Goal: Information Seeking & Learning: Learn about a topic

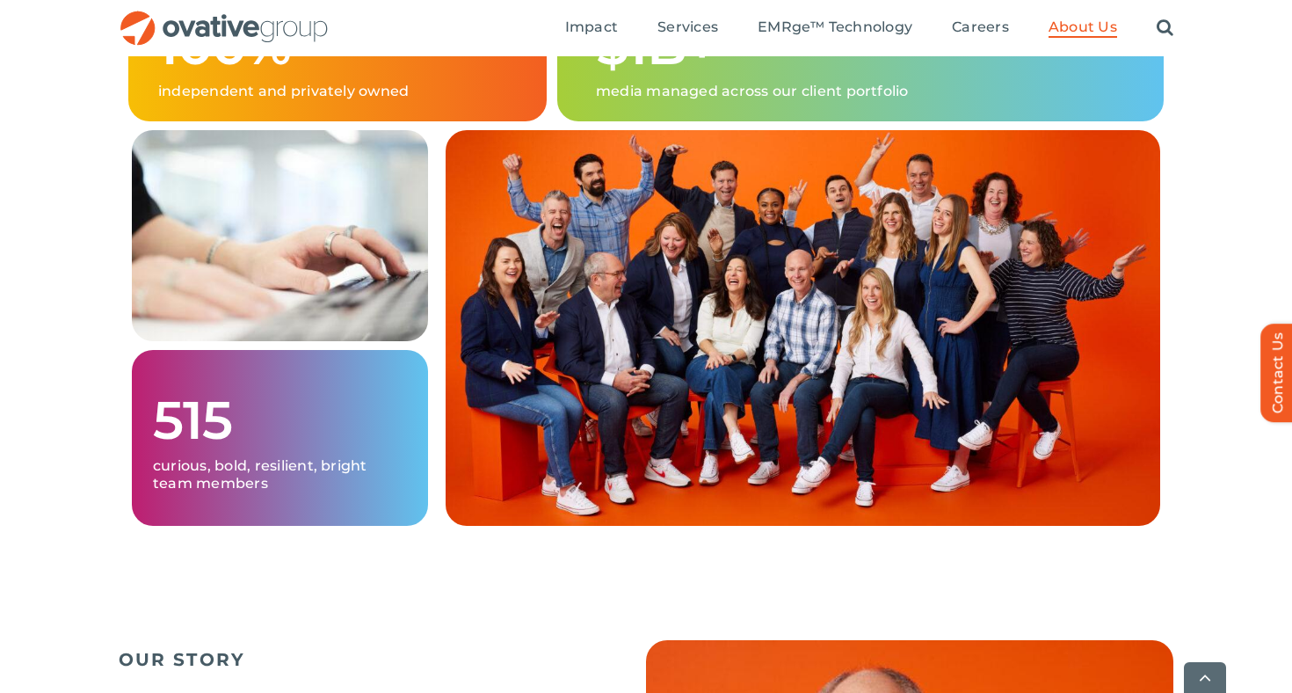
scroll to position [1266, 0]
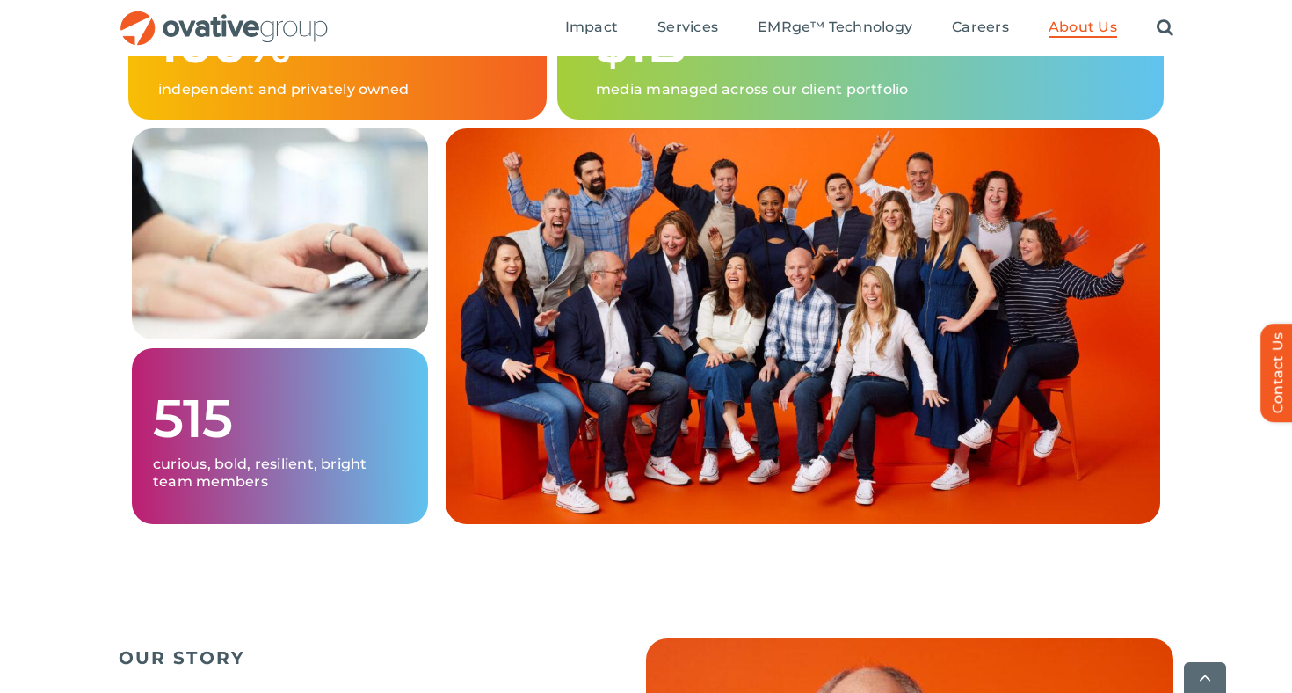
click at [925, 324] on img at bounding box center [803, 326] width 715 height 396
drag, startPoint x: 925, startPoint y: 324, endPoint x: 937, endPoint y: 356, distance: 33.9
click at [938, 356] on img at bounding box center [803, 326] width 715 height 396
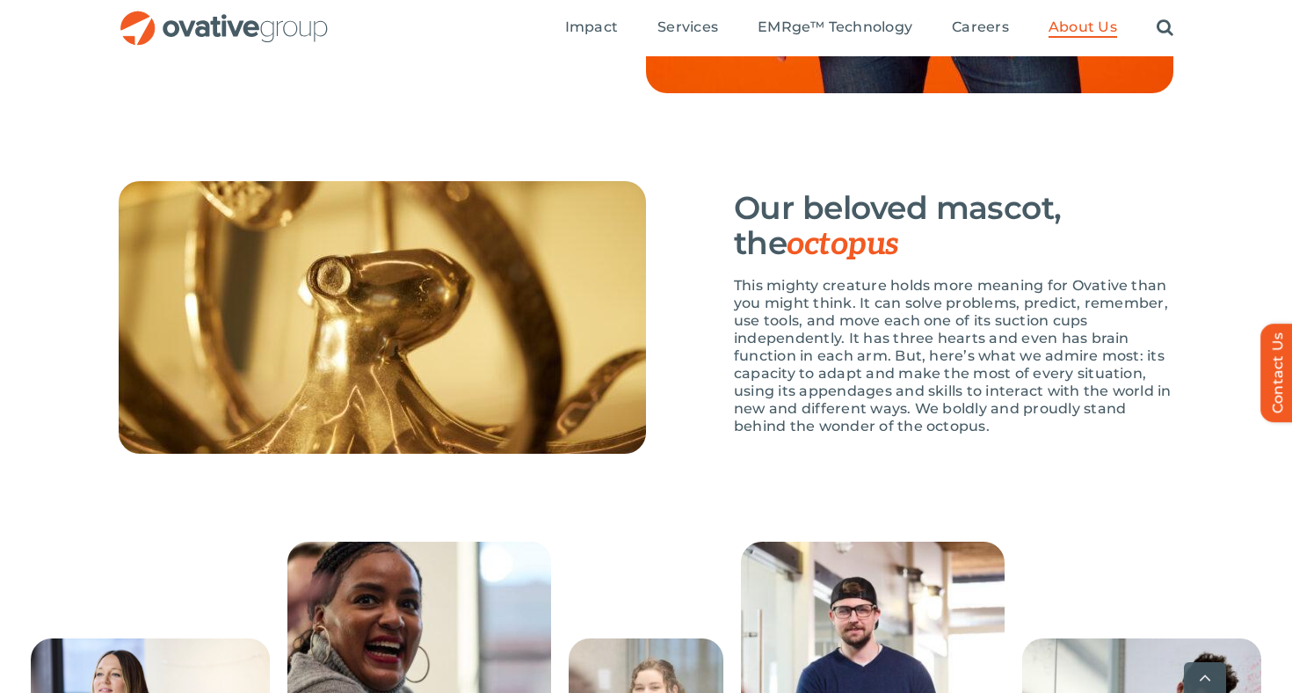
scroll to position [2563, 0]
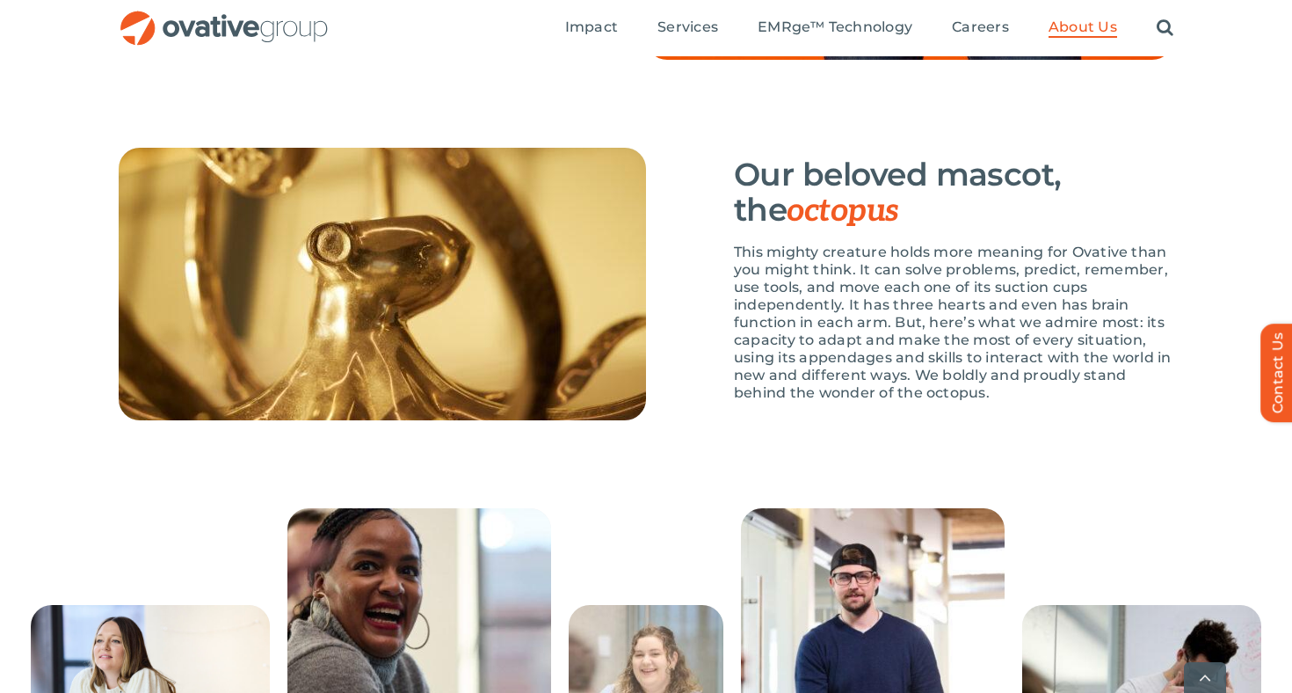
click at [937, 356] on p "This mighty creature holds more meaning for Ovative than you might think. It ca…" at bounding box center [953, 322] width 439 height 158
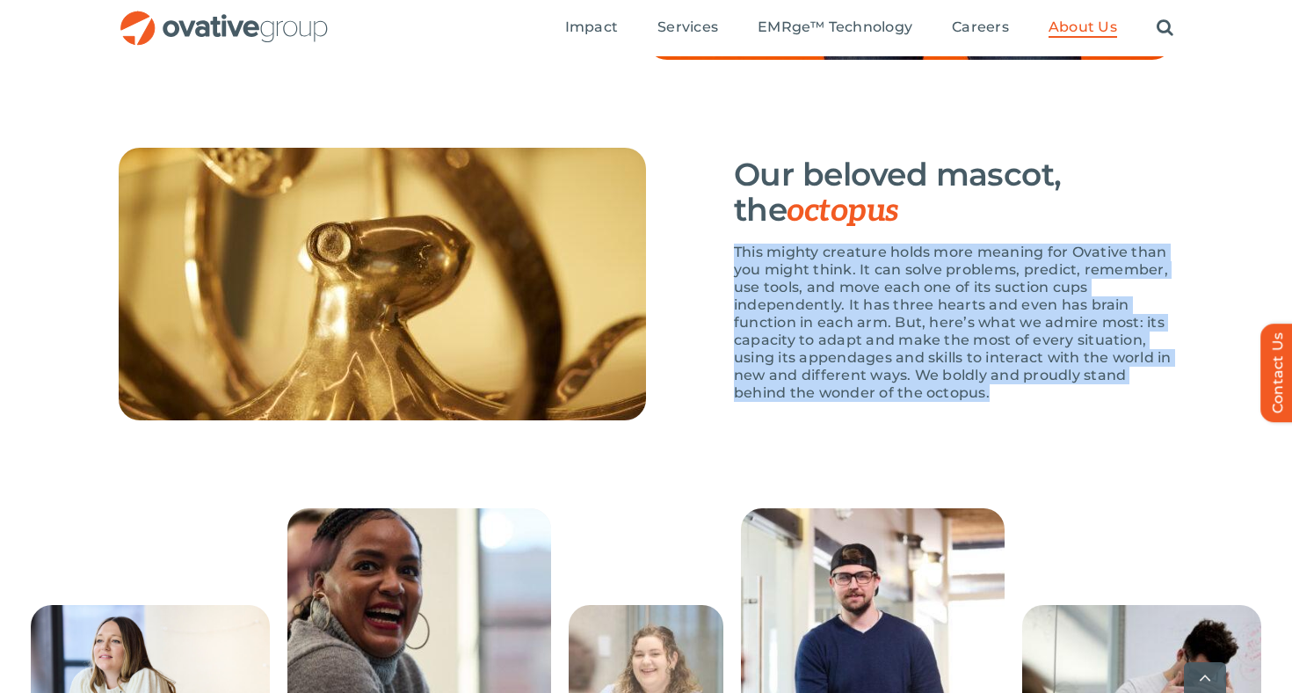
click at [1033, 402] on p "This mighty creature holds more meaning for Ovative than you might think. It ca…" at bounding box center [953, 322] width 439 height 158
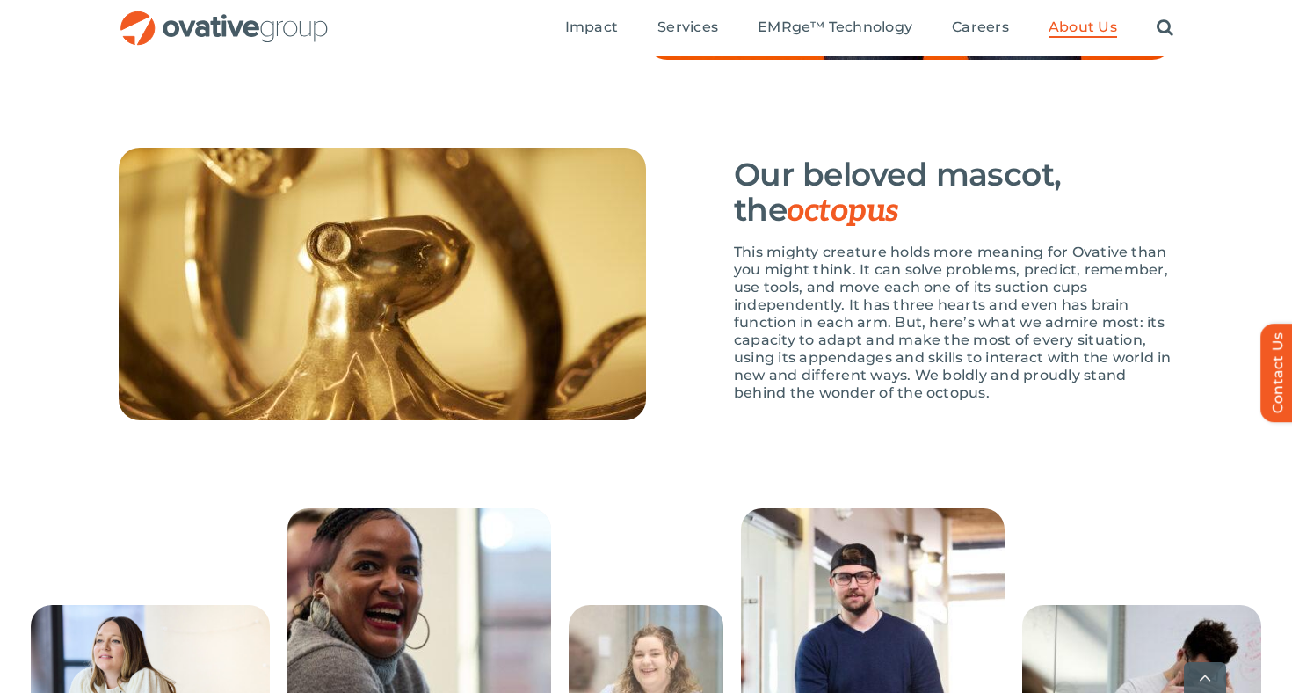
click at [1033, 402] on p "This mighty creature holds more meaning for Ovative than you might think. It ca…" at bounding box center [953, 322] width 439 height 158
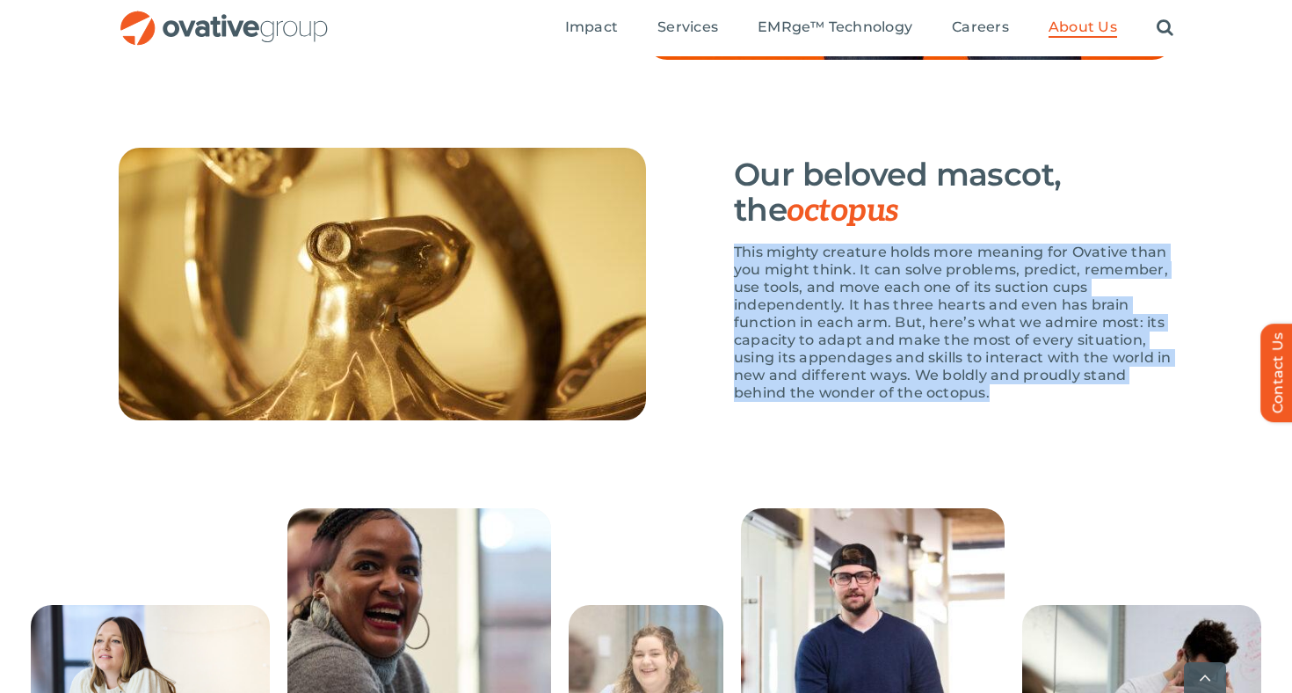
click at [1033, 402] on p "This mighty creature holds more meaning for Ovative than you might think. It ca…" at bounding box center [953, 322] width 439 height 158
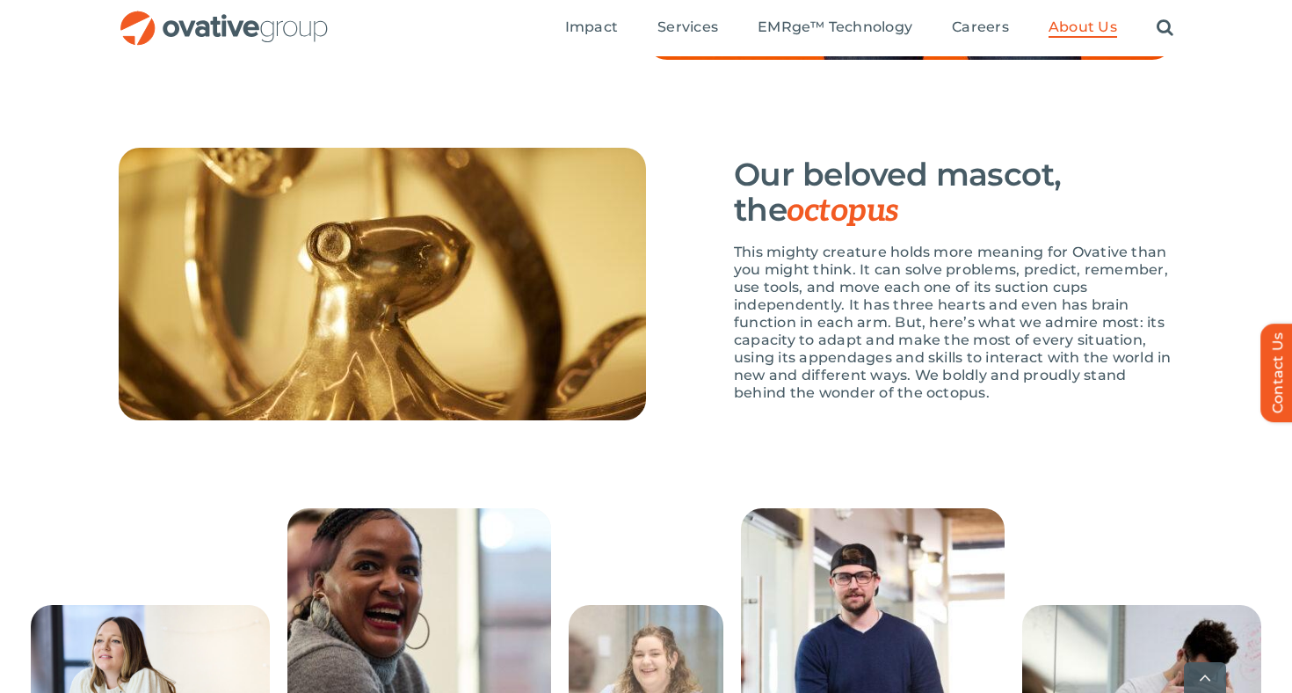
click at [1033, 402] on p "This mighty creature holds more meaning for Ovative than you might think. It ca…" at bounding box center [953, 322] width 439 height 158
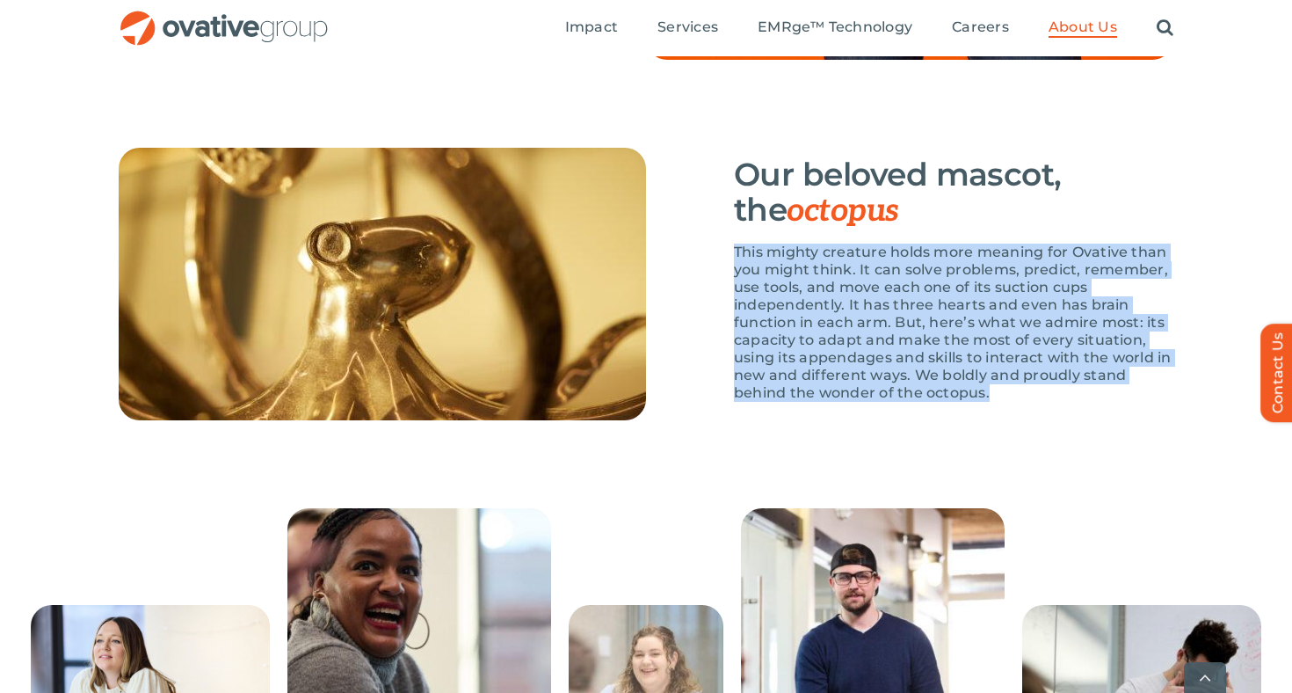
click at [1033, 402] on p "This mighty creature holds more meaning for Ovative than you might think. It ca…" at bounding box center [953, 322] width 439 height 158
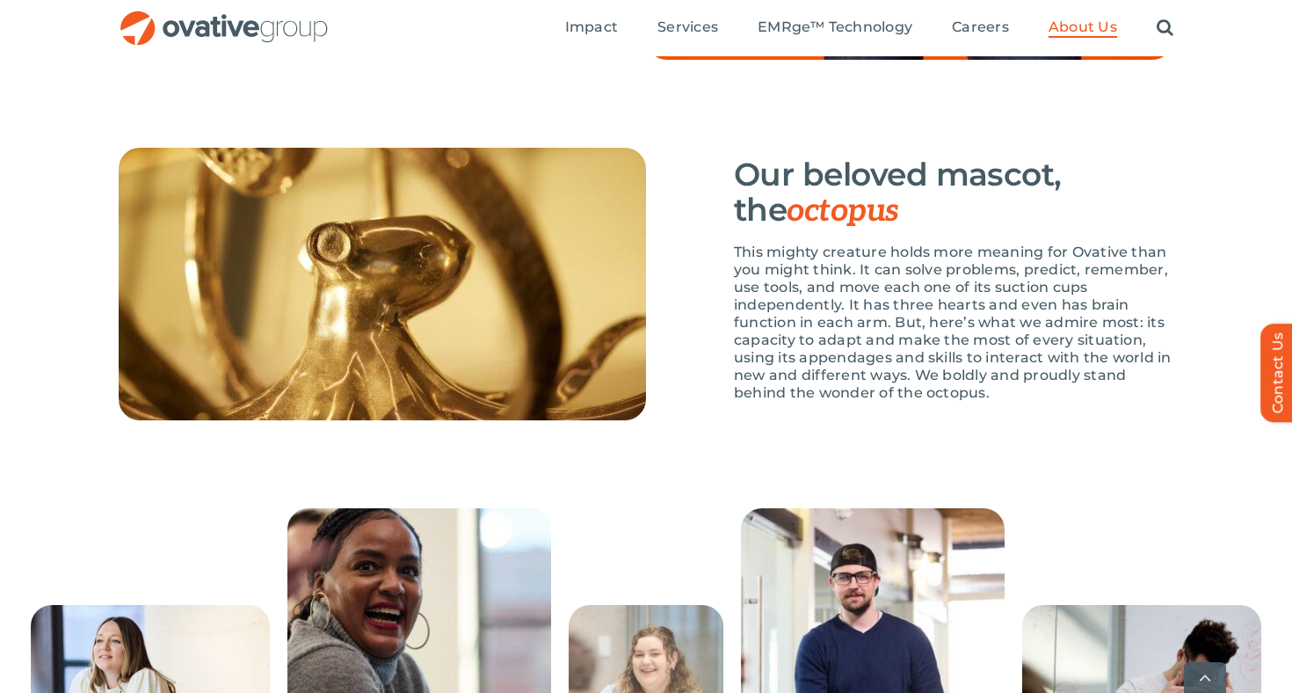
click at [1020, 229] on h3 "Our beloved mascot, the octopus" at bounding box center [953, 192] width 439 height 72
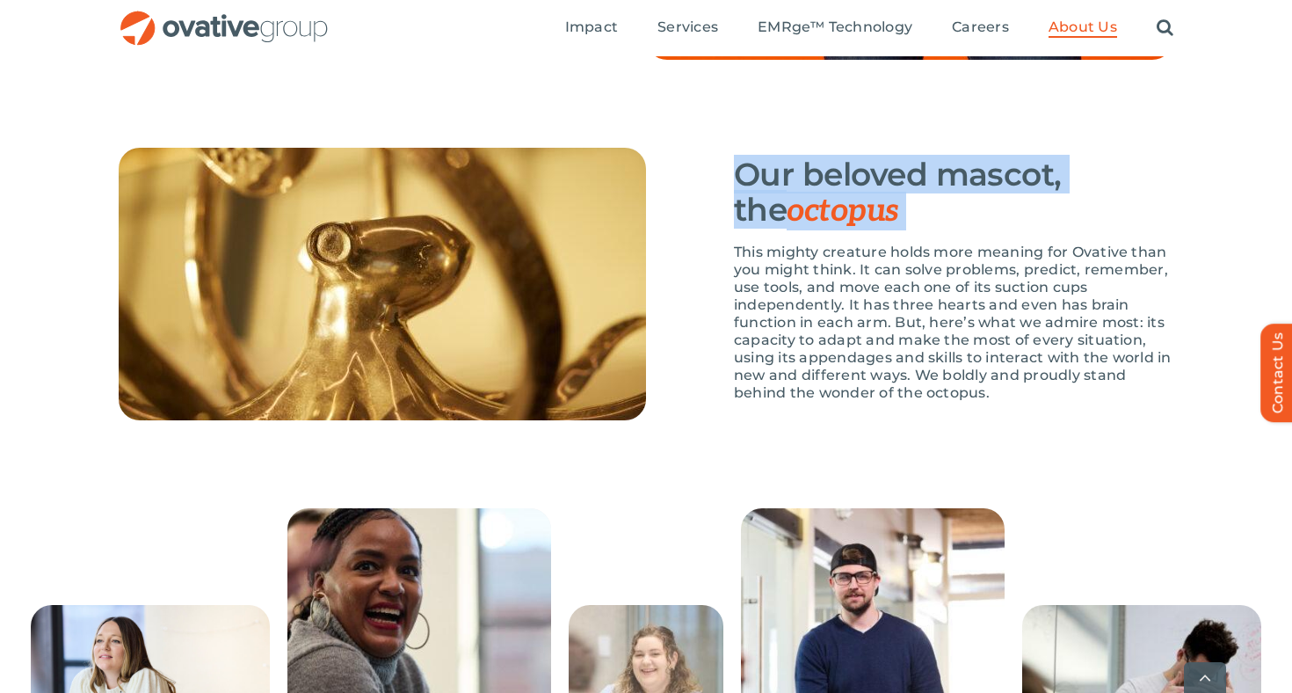
click at [1020, 229] on h3 "Our beloved mascot, the octopus" at bounding box center [953, 192] width 439 height 72
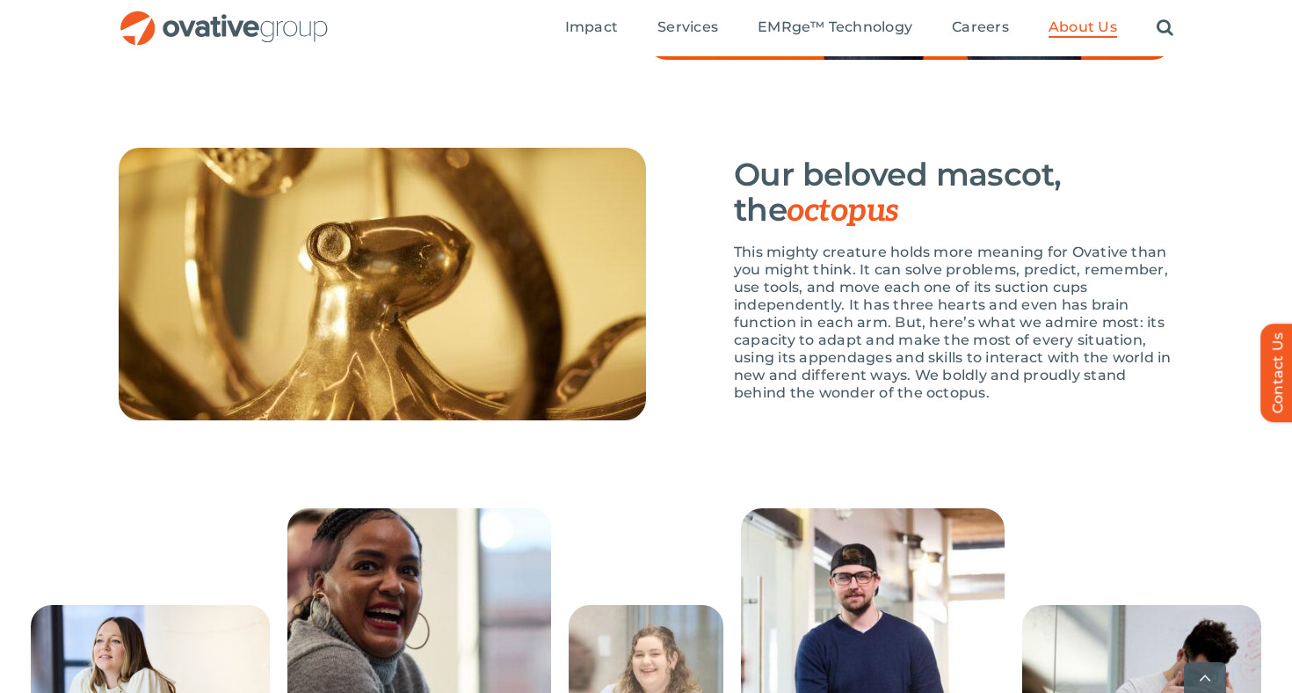
click at [1038, 324] on p "This mighty creature holds more meaning for Ovative than you might think. It ca…" at bounding box center [953, 322] width 439 height 158
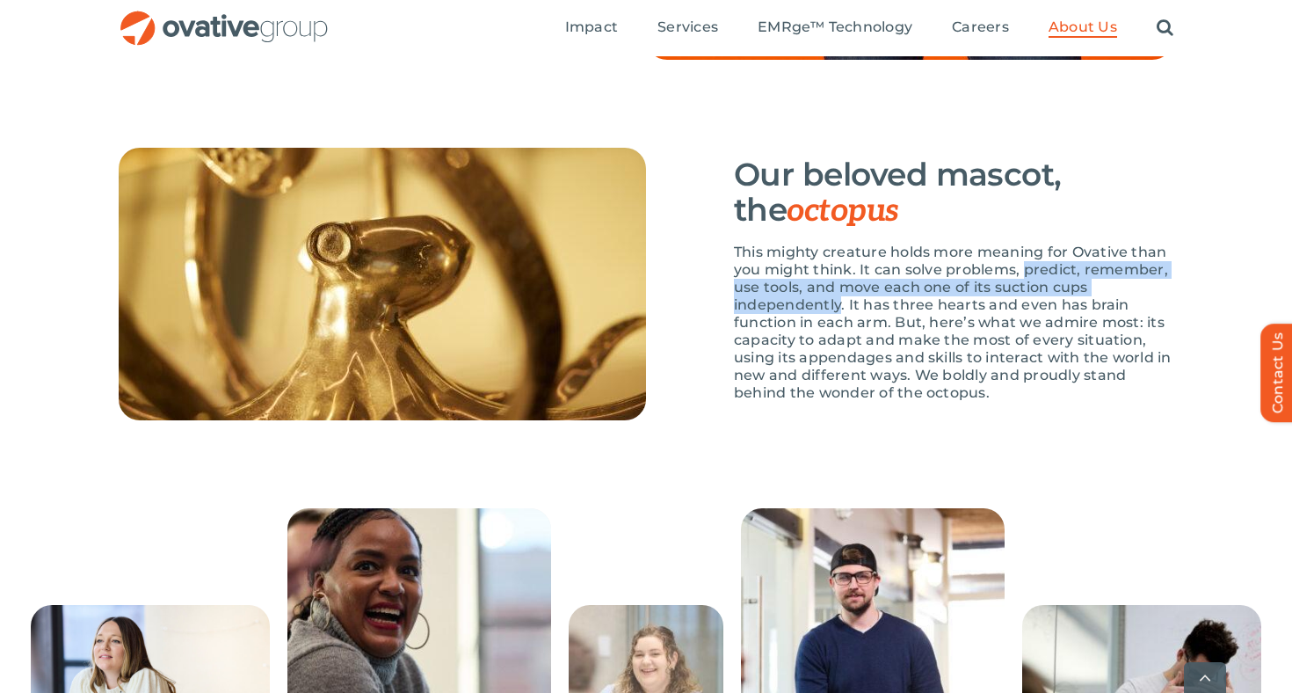
drag, startPoint x: 1038, startPoint y: 324, endPoint x: 829, endPoint y: 355, distance: 211.4
click at [828, 355] on p "This mighty creature holds more meaning for Ovative than you might think. It ca…" at bounding box center [953, 322] width 439 height 158
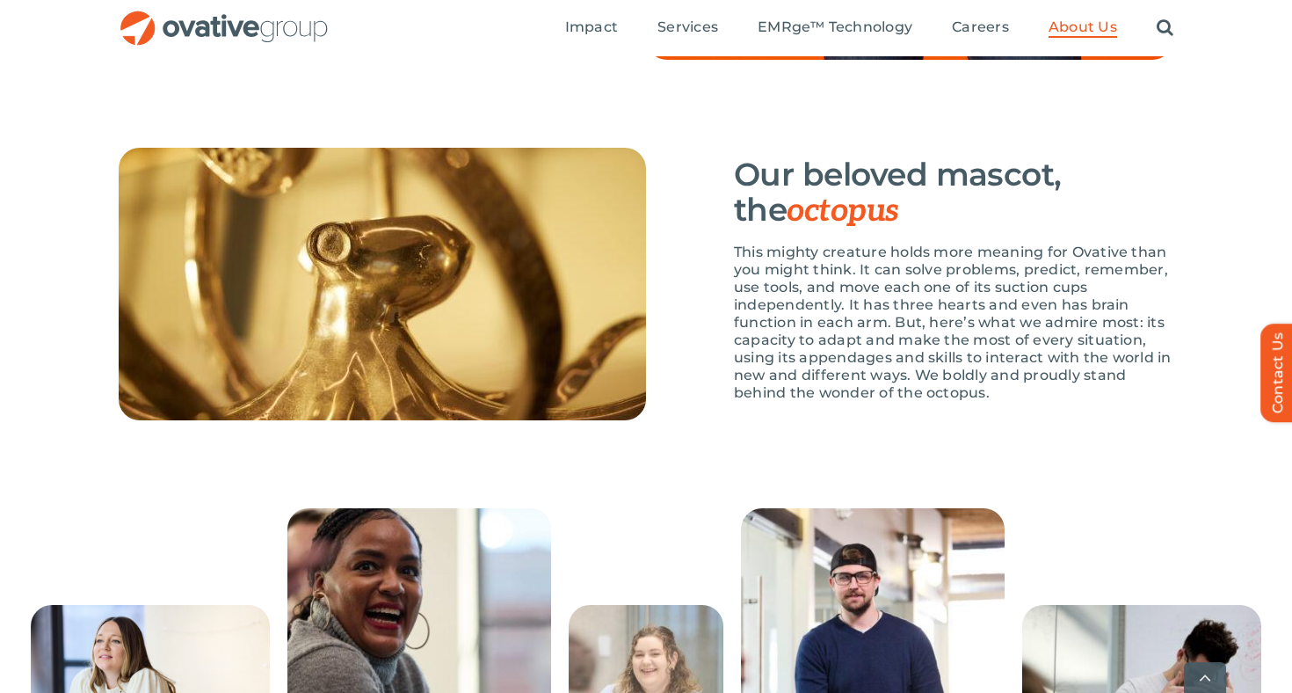
click at [914, 367] on p "This mighty creature holds more meaning for Ovative than you might think. It ca…" at bounding box center [953, 322] width 439 height 158
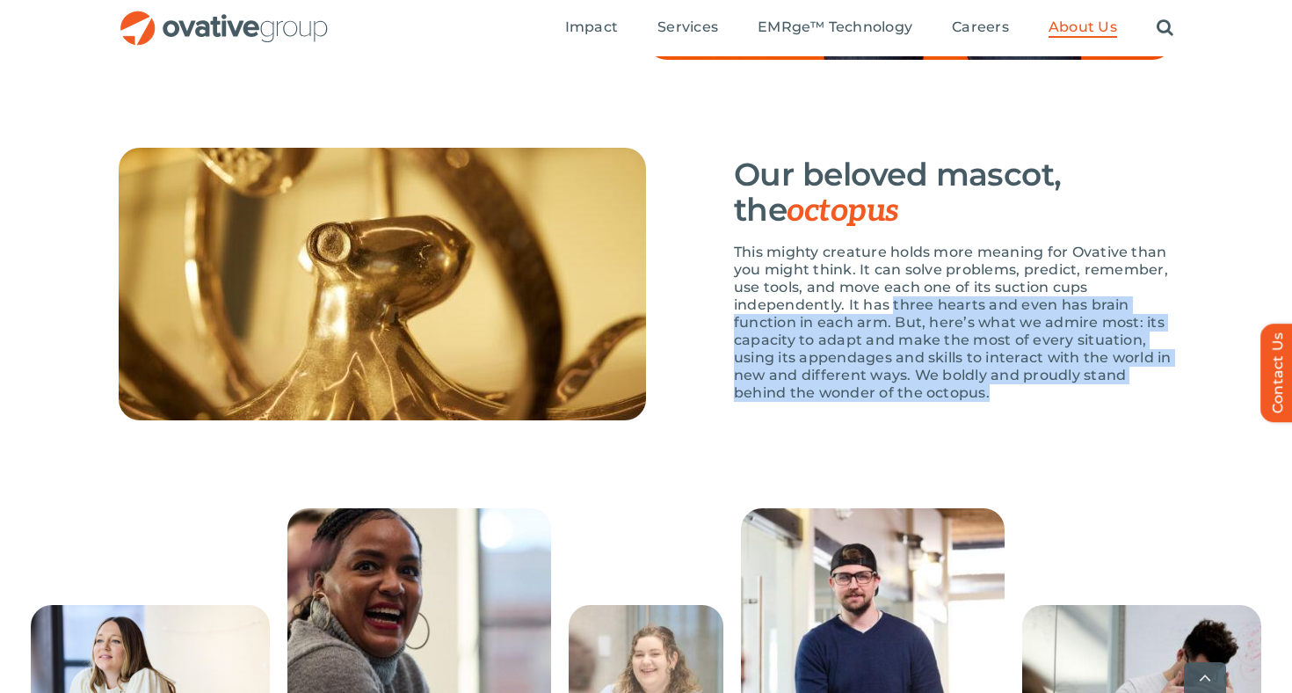
drag, startPoint x: 914, startPoint y: 367, endPoint x: 987, endPoint y: 448, distance: 108.9
click at [987, 402] on p "This mighty creature holds more meaning for Ovative than you might think. It ca…" at bounding box center [953, 322] width 439 height 158
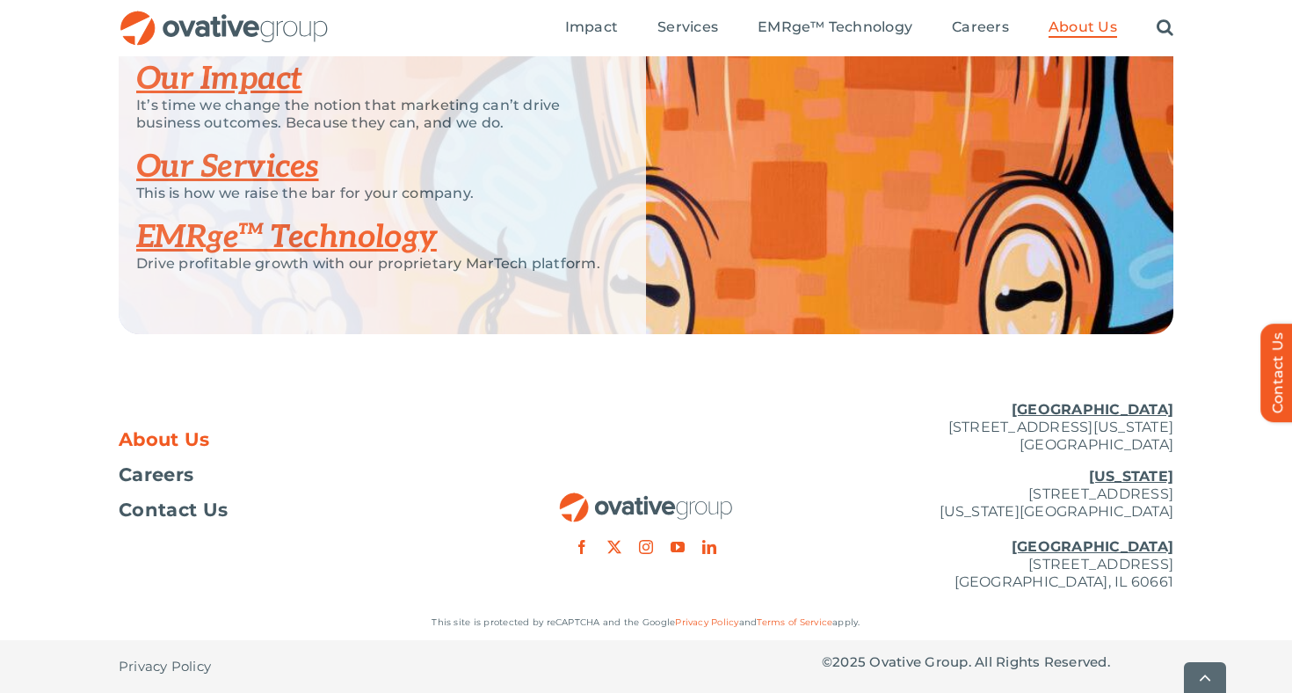
scroll to position [3829, 0]
click at [674, 545] on link "youtube" at bounding box center [678, 547] width 14 height 14
click at [803, 463] on div at bounding box center [646, 470] width 352 height 167
click at [1121, 483] on u "[US_STATE]" at bounding box center [1131, 476] width 84 height 17
click at [980, 490] on p "[US_STATE][GEOGRAPHIC_DATA][STREET_ADDRESS][US_STATE] [GEOGRAPHIC_DATA] [STREET…" at bounding box center [998, 529] width 352 height 123
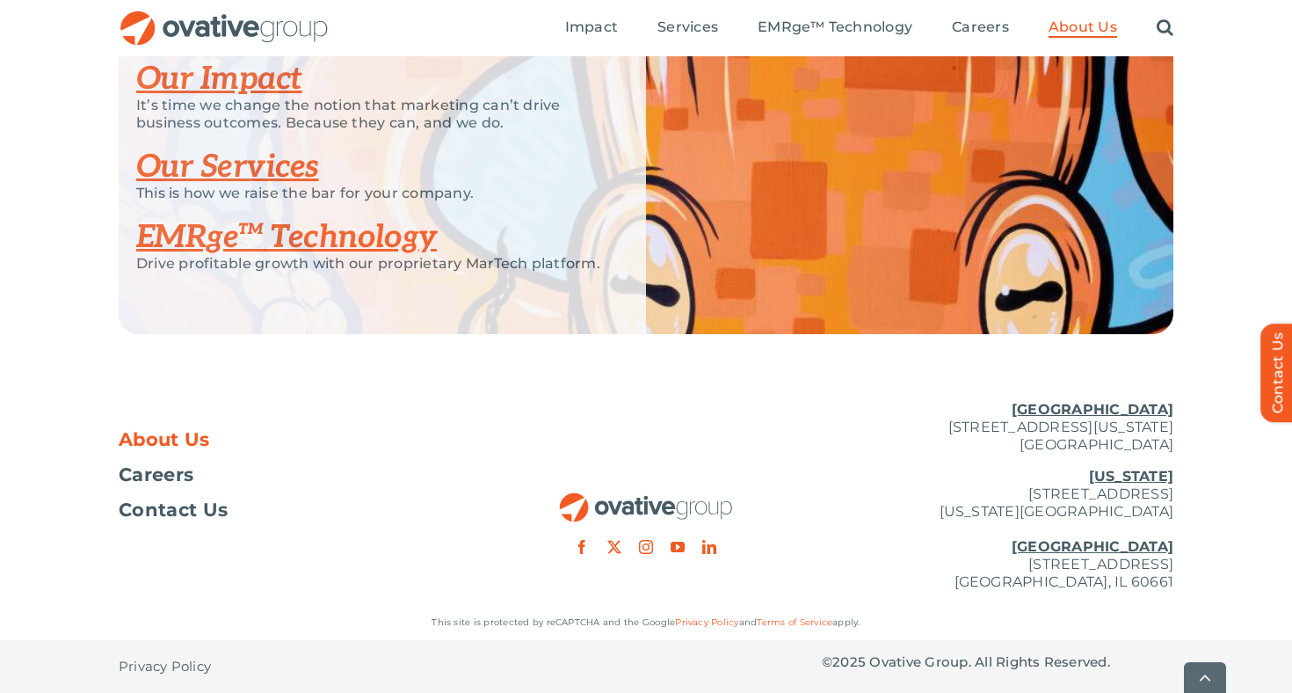
drag, startPoint x: 980, startPoint y: 490, endPoint x: 1159, endPoint y: 495, distance: 179.4
click at [1160, 496] on p "[US_STATE][GEOGRAPHIC_DATA][STREET_ADDRESS][US_STATE] [GEOGRAPHIC_DATA] [STREET…" at bounding box center [998, 529] width 352 height 123
copy p "[STREET_ADDRESS]"
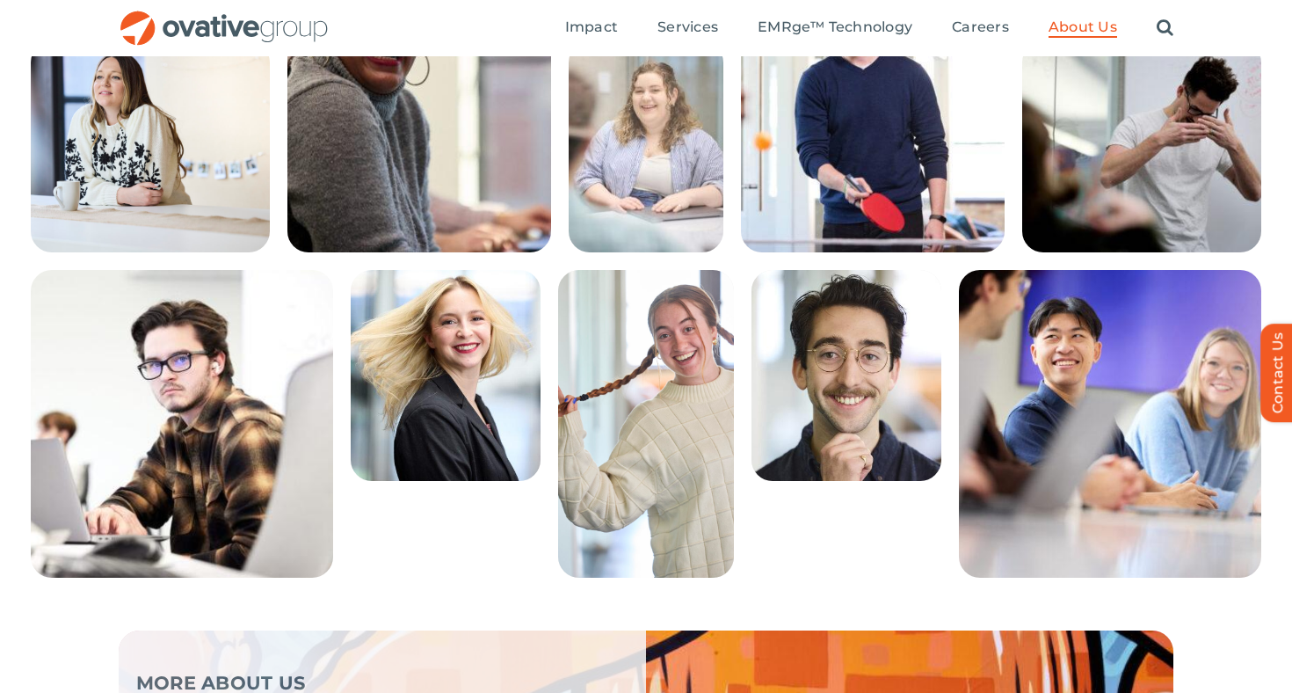
click at [511, 427] on img at bounding box center [446, 375] width 190 height 211
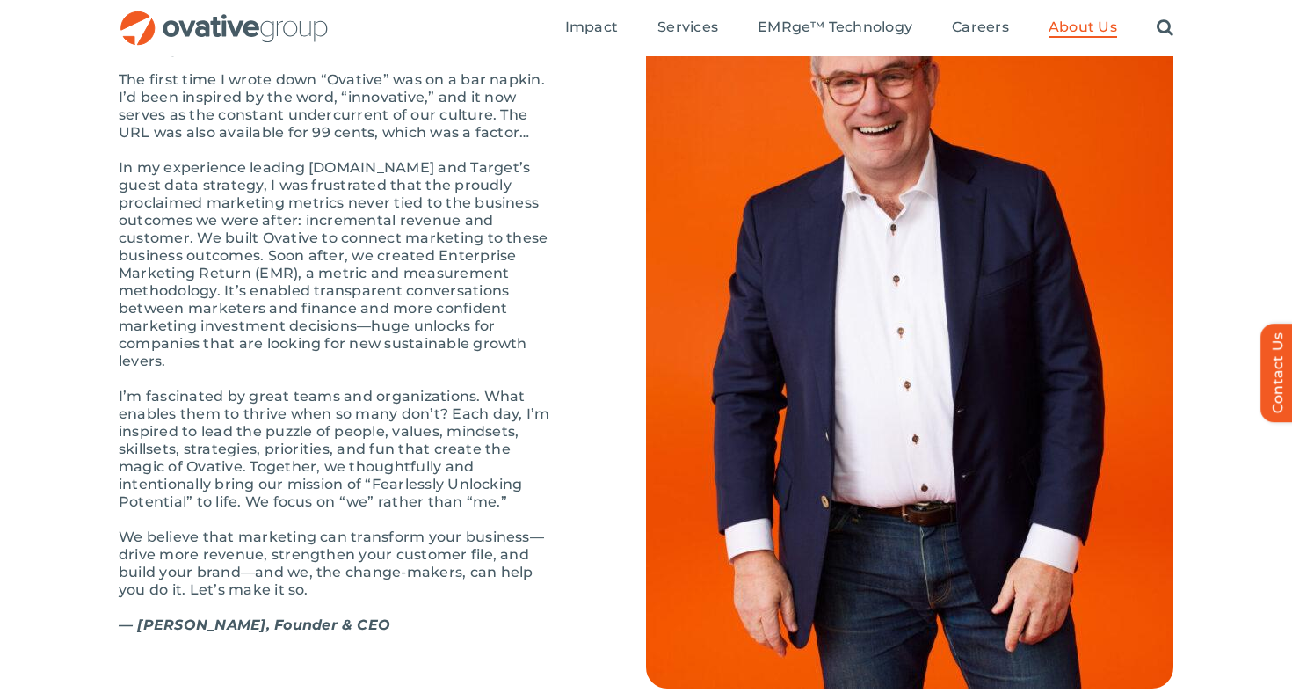
scroll to position [2182, 0]
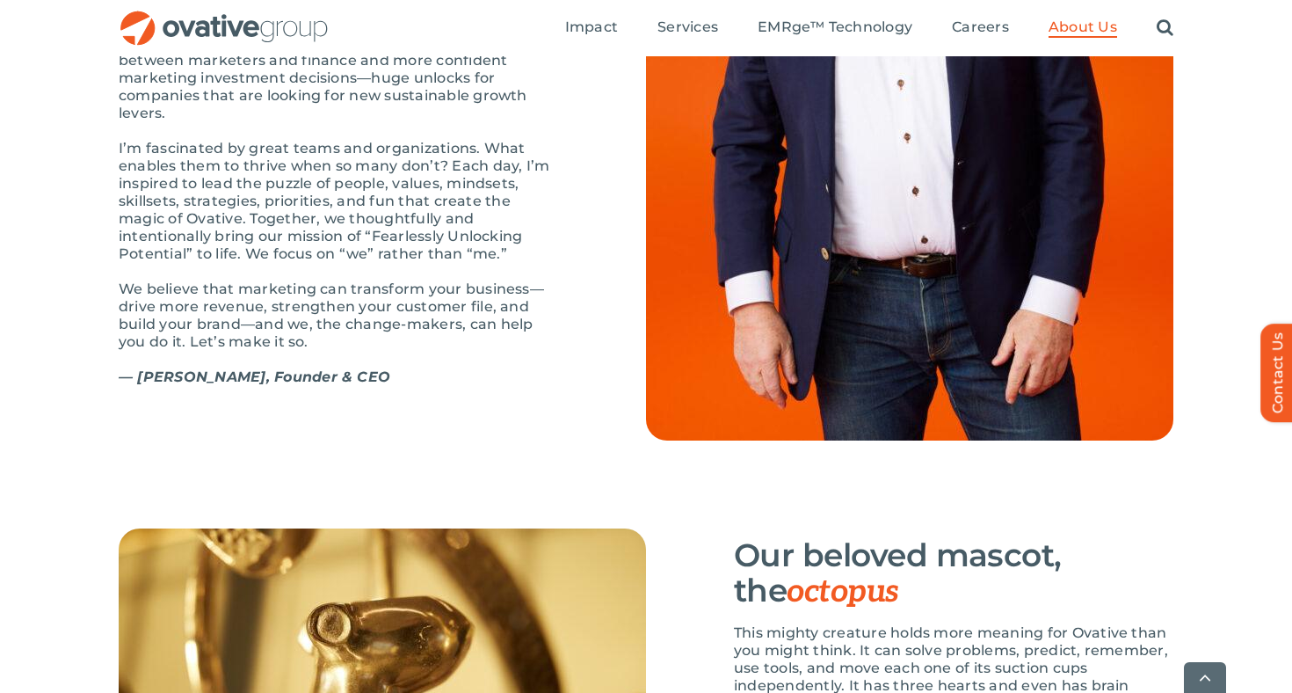
click at [421, 403] on div "The first time I wrote down “Ovative” was on a bar napkin. I’d been inspired by…" at bounding box center [338, 113] width 439 height 580
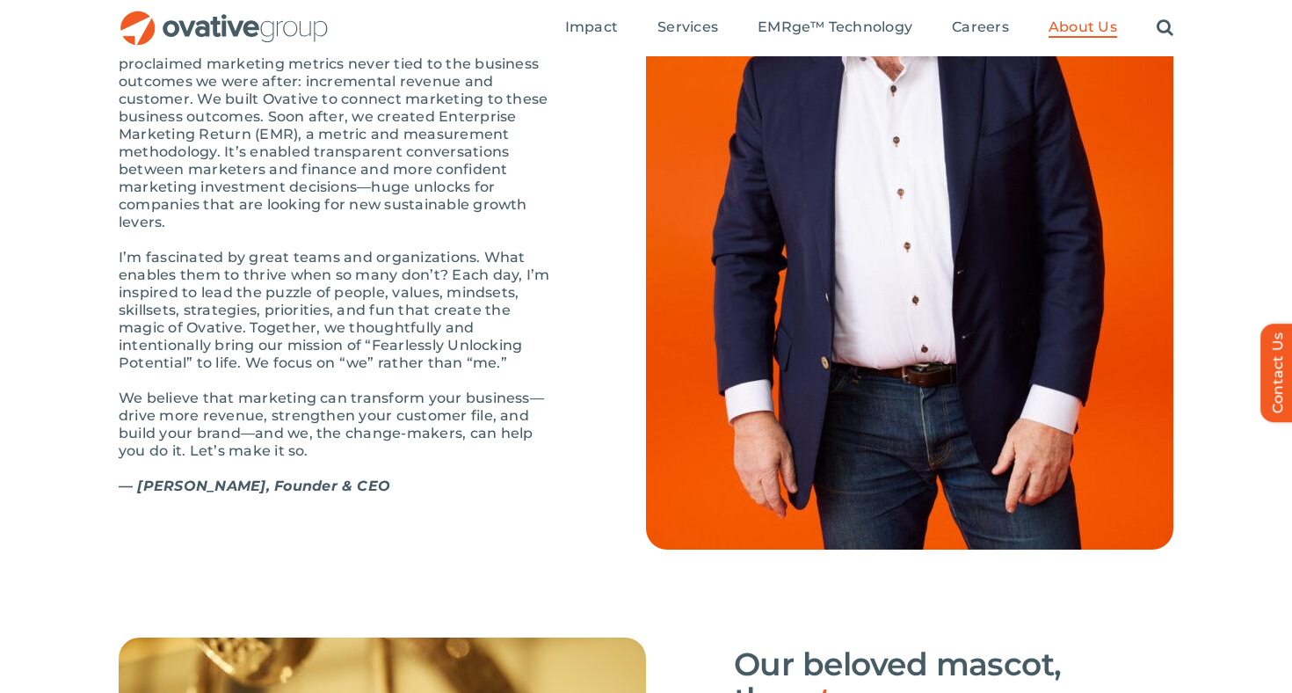
scroll to position [2020, 0]
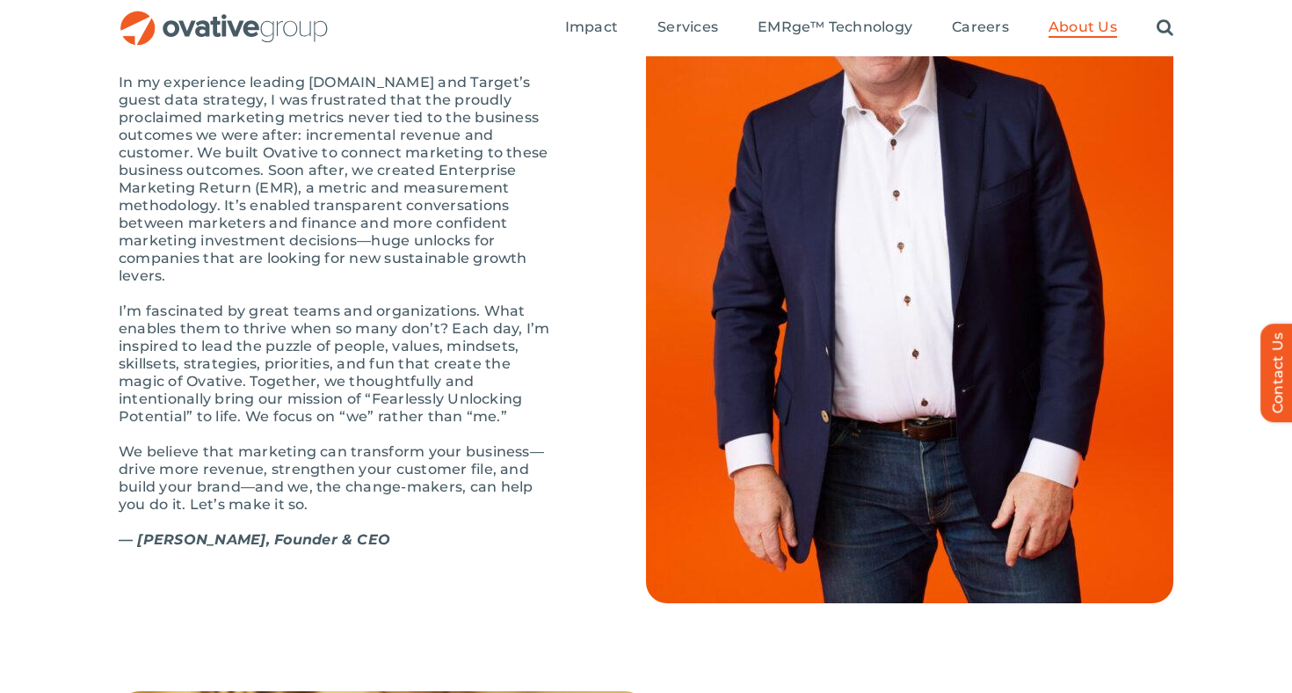
click at [421, 403] on p "I’m fascinated by great teams and organizations. What enables them to thrive wh…" at bounding box center [338, 363] width 439 height 123
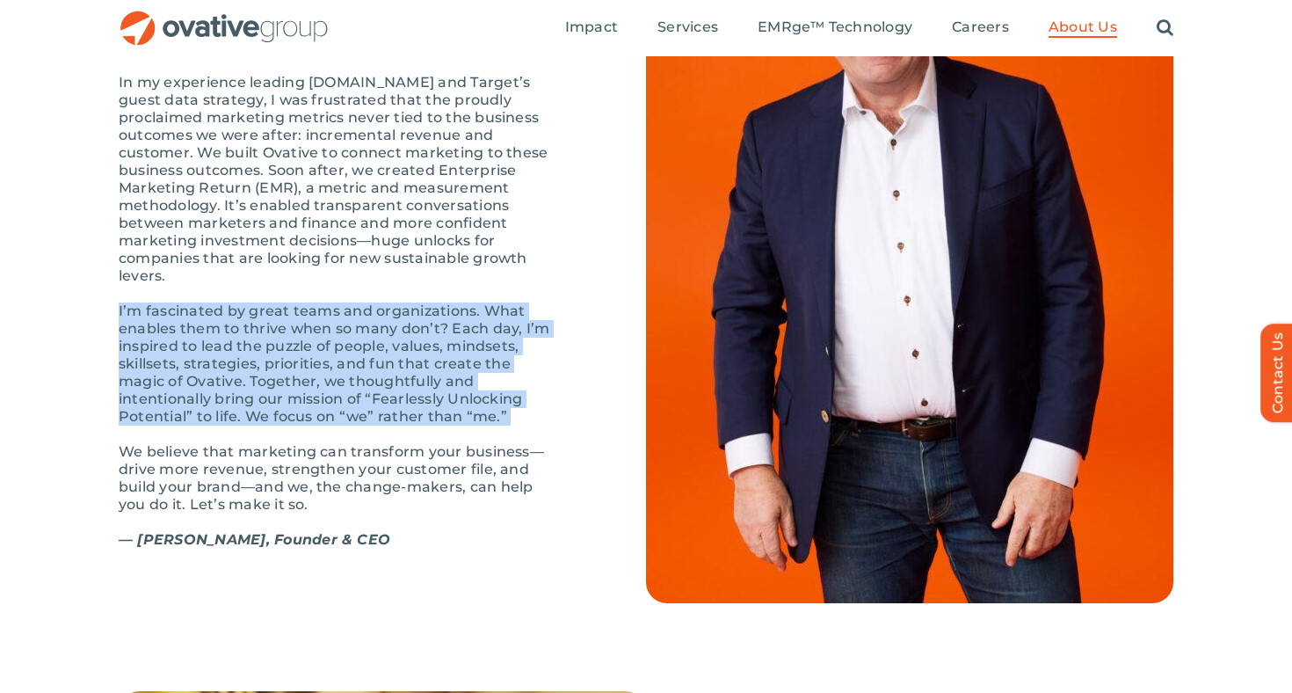
click at [430, 425] on p "I’m fascinated by great teams and organizations. What enables them to thrive wh…" at bounding box center [338, 363] width 439 height 123
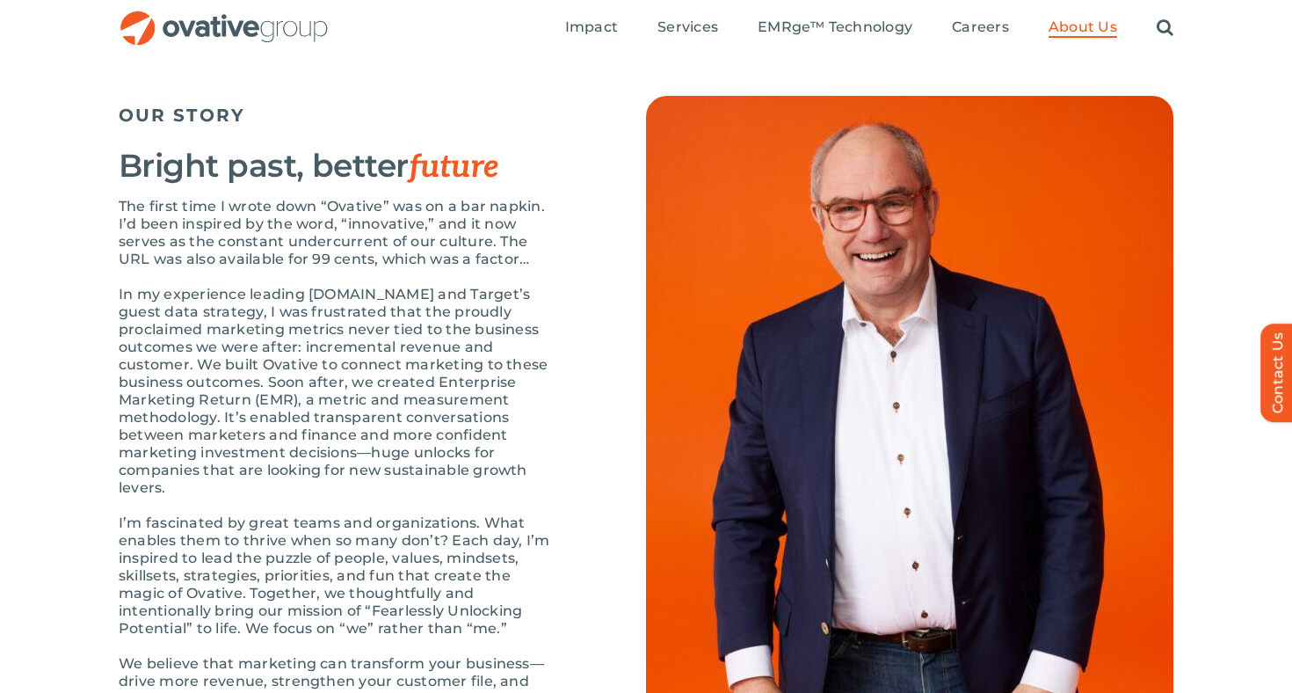
click at [430, 448] on p "In my experience leading [DOMAIN_NAME] and Target’s guest data strategy, I was …" at bounding box center [338, 391] width 439 height 211
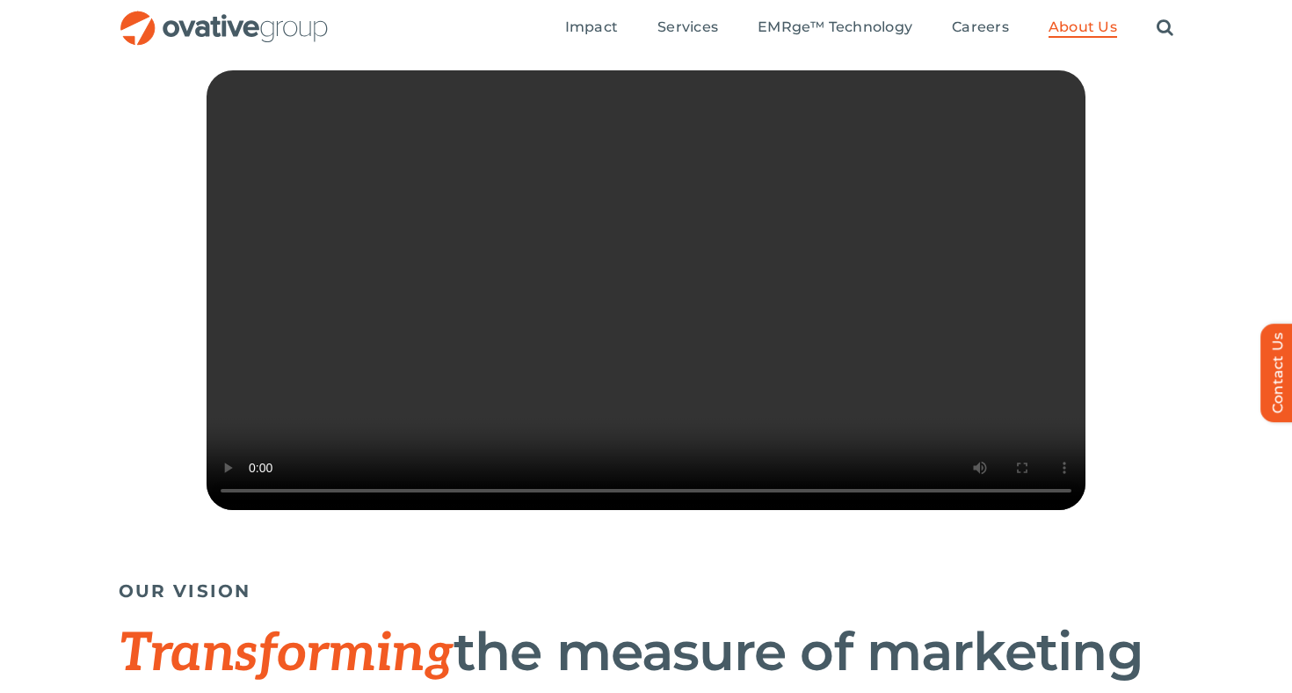
scroll to position [0, 0]
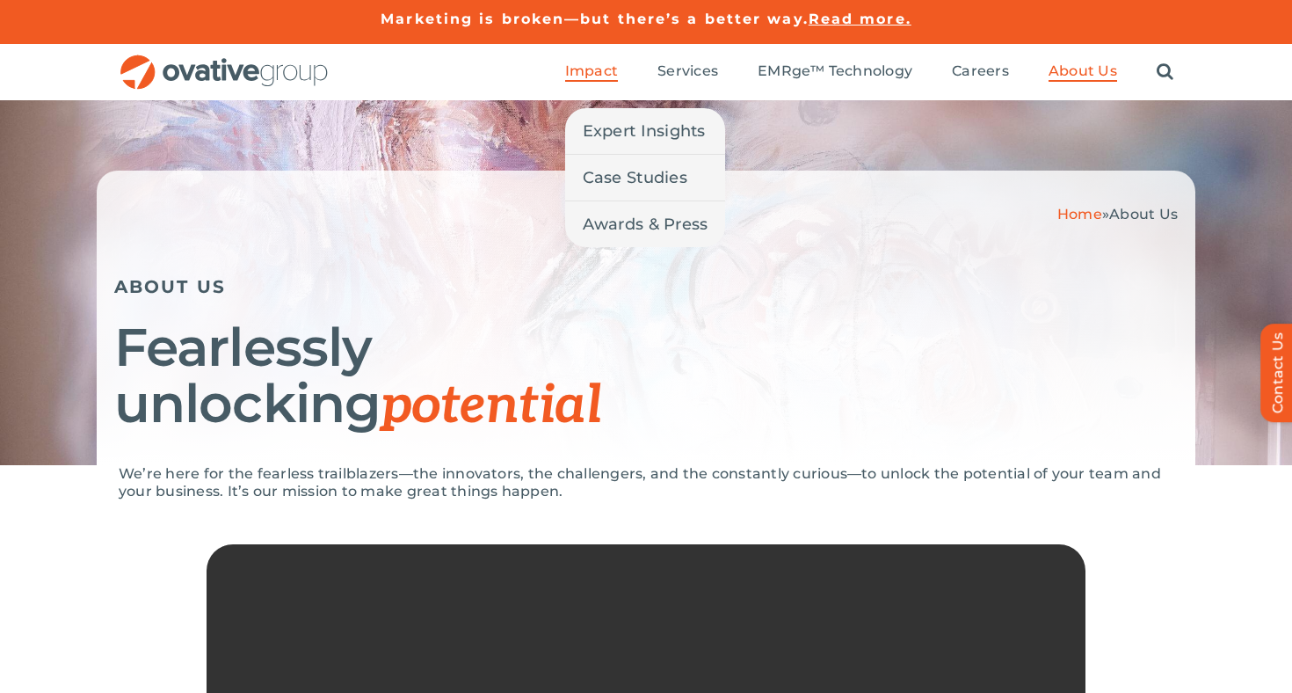
click at [601, 68] on span "Impact" at bounding box center [591, 71] width 53 height 18
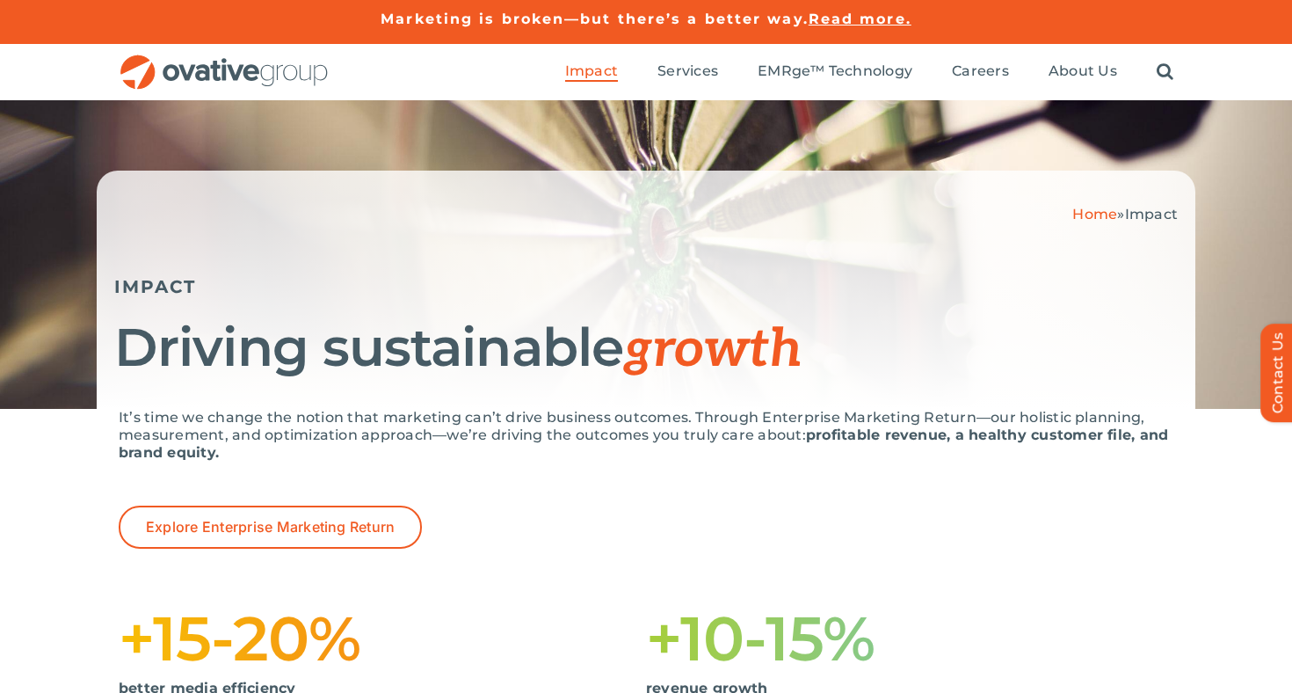
scroll to position [436, 0]
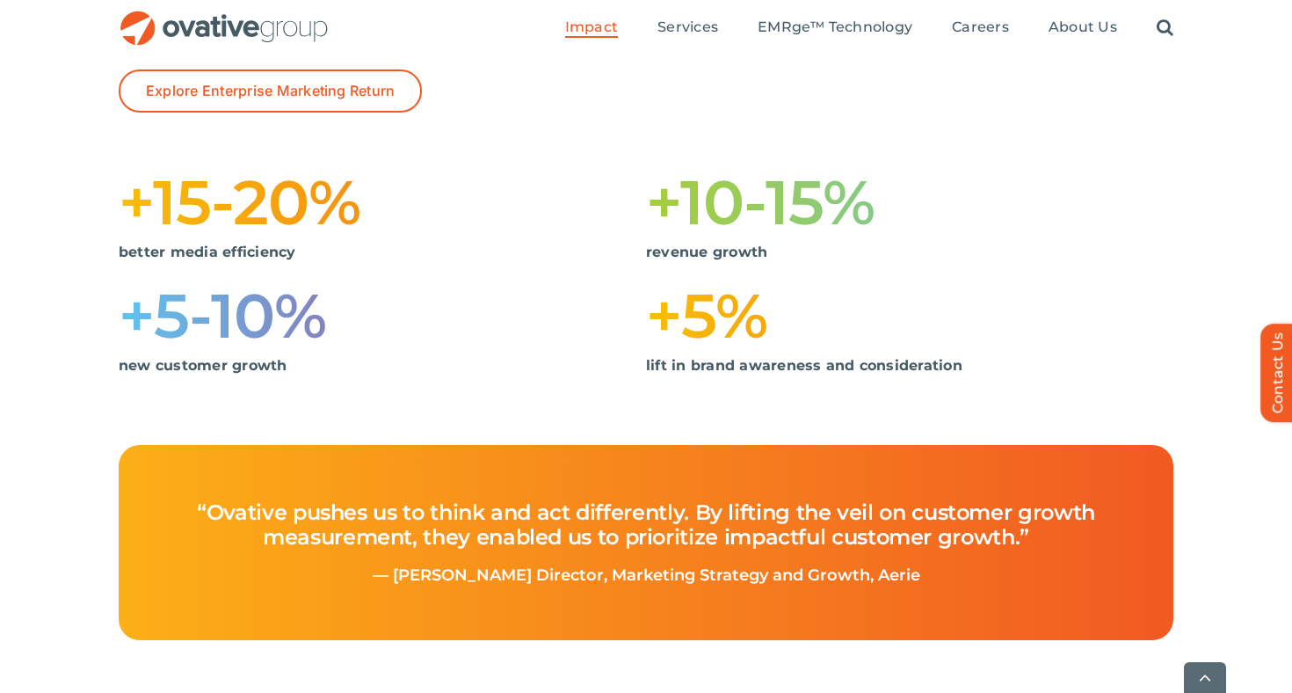
click at [369, 256] on p "better media efficiency" at bounding box center [369, 252] width 501 height 18
click at [369, 255] on p "better media efficiency" at bounding box center [369, 252] width 501 height 18
click at [912, 415] on div "It’s time we change the notion that marketing can’t drive business outcomes. Th…" at bounding box center [646, 209] width 1292 height 472
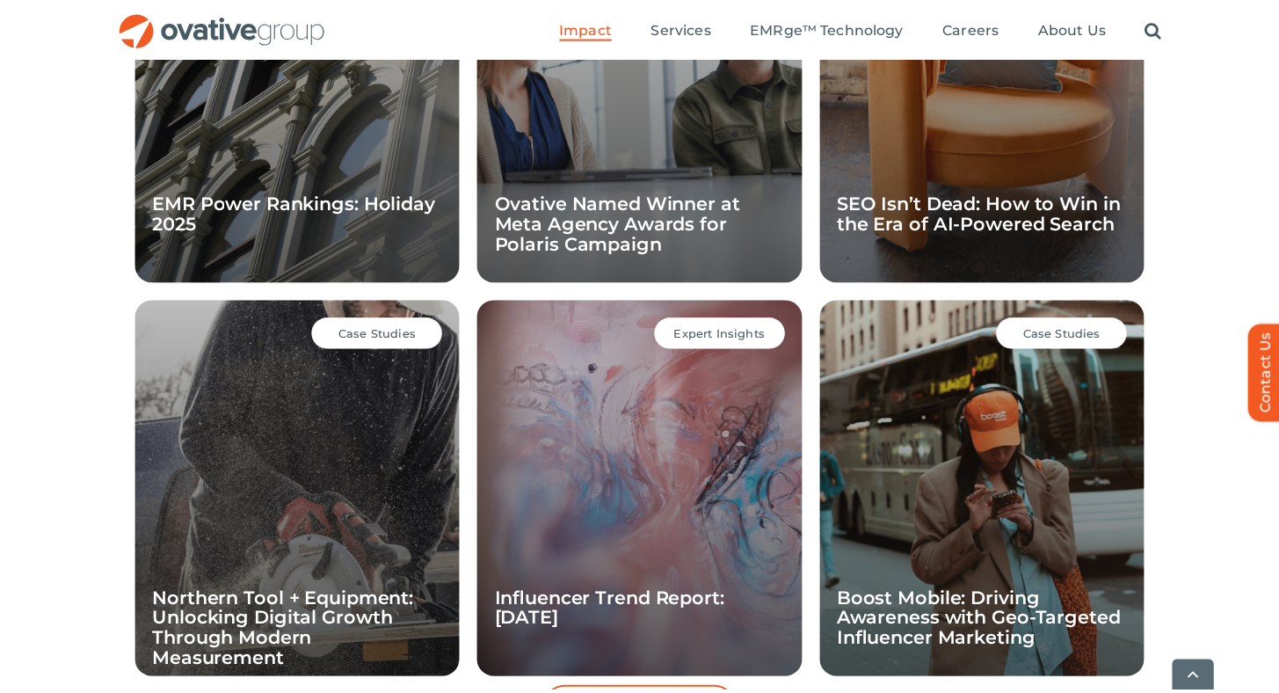
scroll to position [1884, 0]
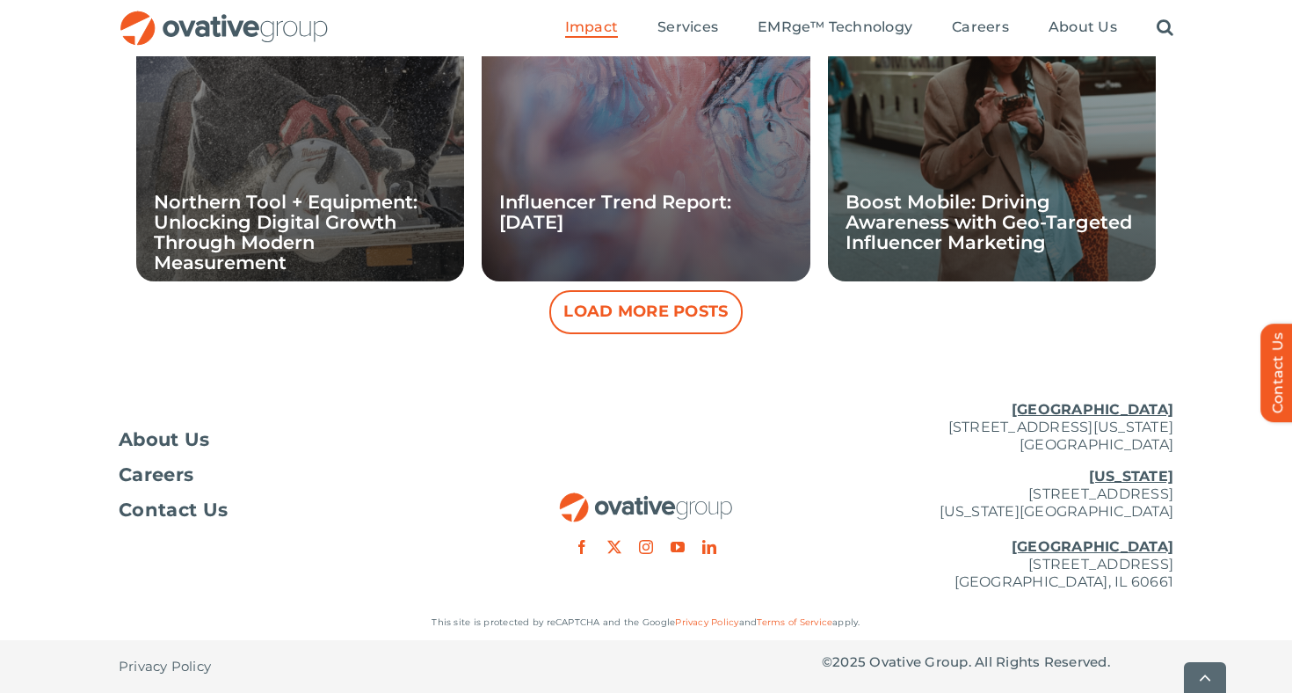
click at [907, 555] on p "[US_STATE][GEOGRAPHIC_DATA][STREET_ADDRESS][US_STATE] [GEOGRAPHIC_DATA] [STREET…" at bounding box center [998, 529] width 352 height 123
drag, startPoint x: 907, startPoint y: 555, endPoint x: 1072, endPoint y: 575, distance: 166.5
click at [1072, 575] on p "[US_STATE][GEOGRAPHIC_DATA][STREET_ADDRESS][US_STATE] [GEOGRAPHIC_DATA] [STREET…" at bounding box center [998, 529] width 352 height 123
click at [1060, 564] on p "[US_STATE][GEOGRAPHIC_DATA][STREET_ADDRESS][US_STATE] [GEOGRAPHIC_DATA] [STREET…" at bounding box center [998, 529] width 352 height 123
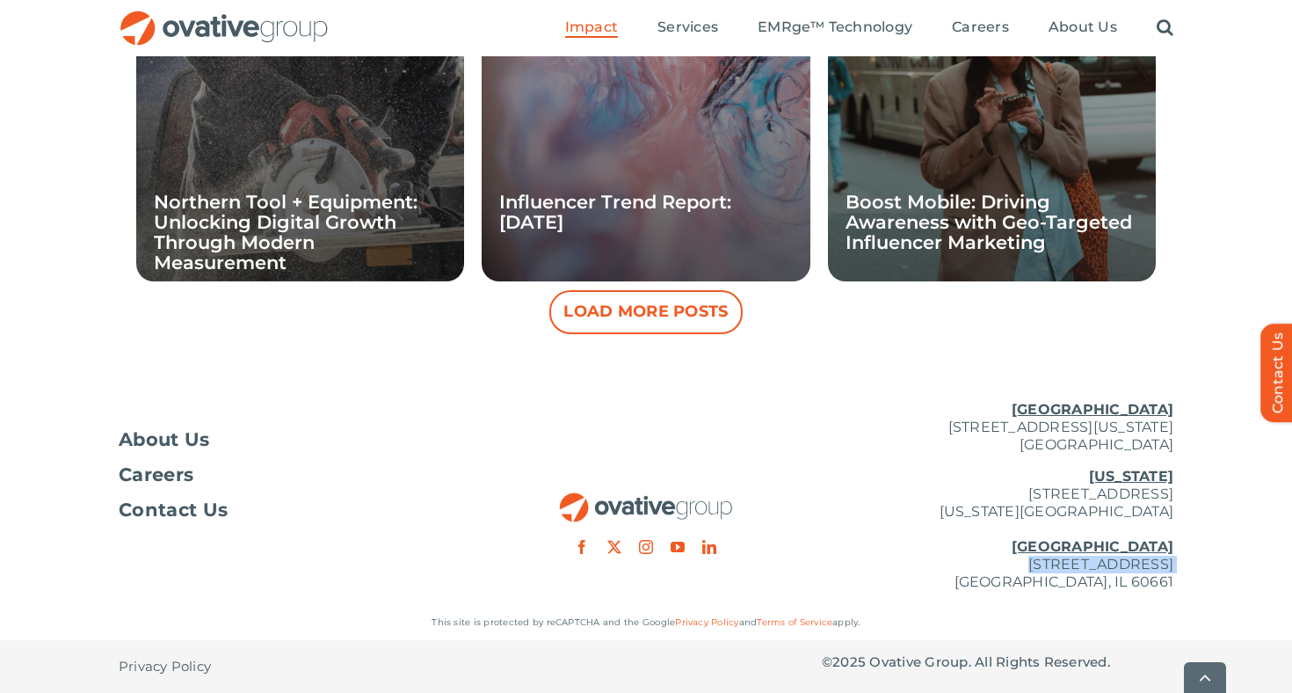
click at [1060, 564] on p "[US_STATE][GEOGRAPHIC_DATA][STREET_ADDRESS][US_STATE] [GEOGRAPHIC_DATA] [STREET…" at bounding box center [998, 529] width 352 height 123
copy p "[STREET_ADDRESS]"
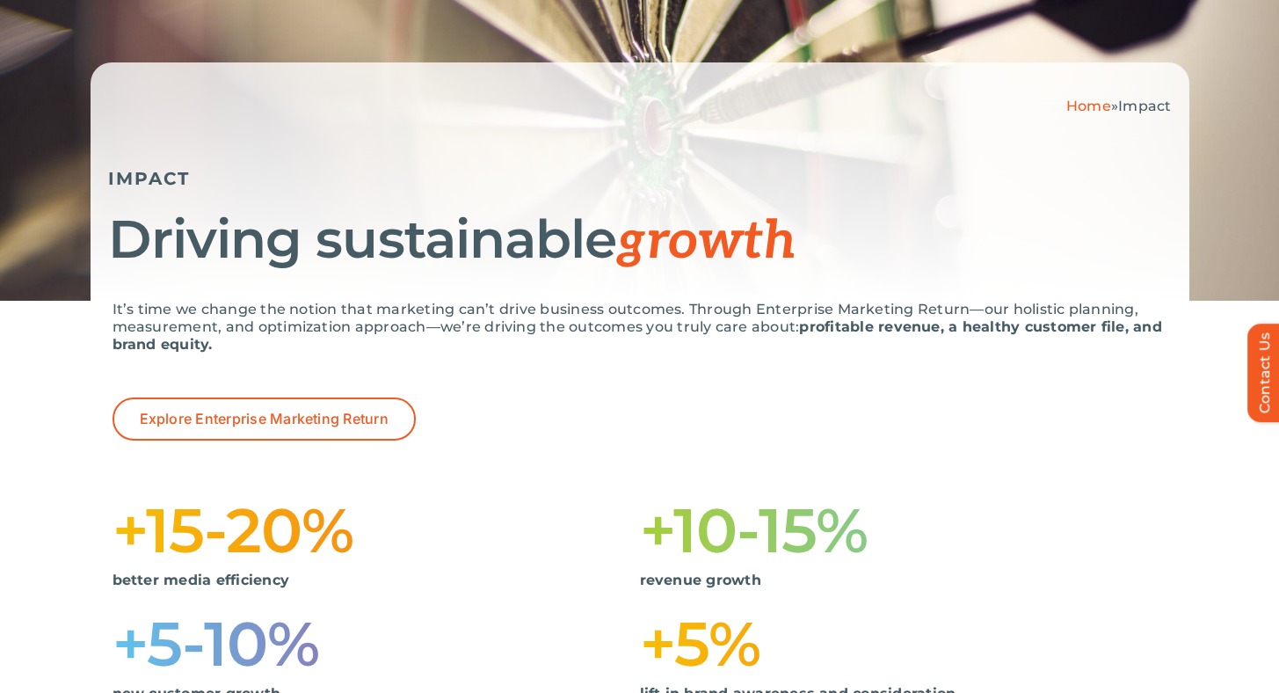
scroll to position [0, 0]
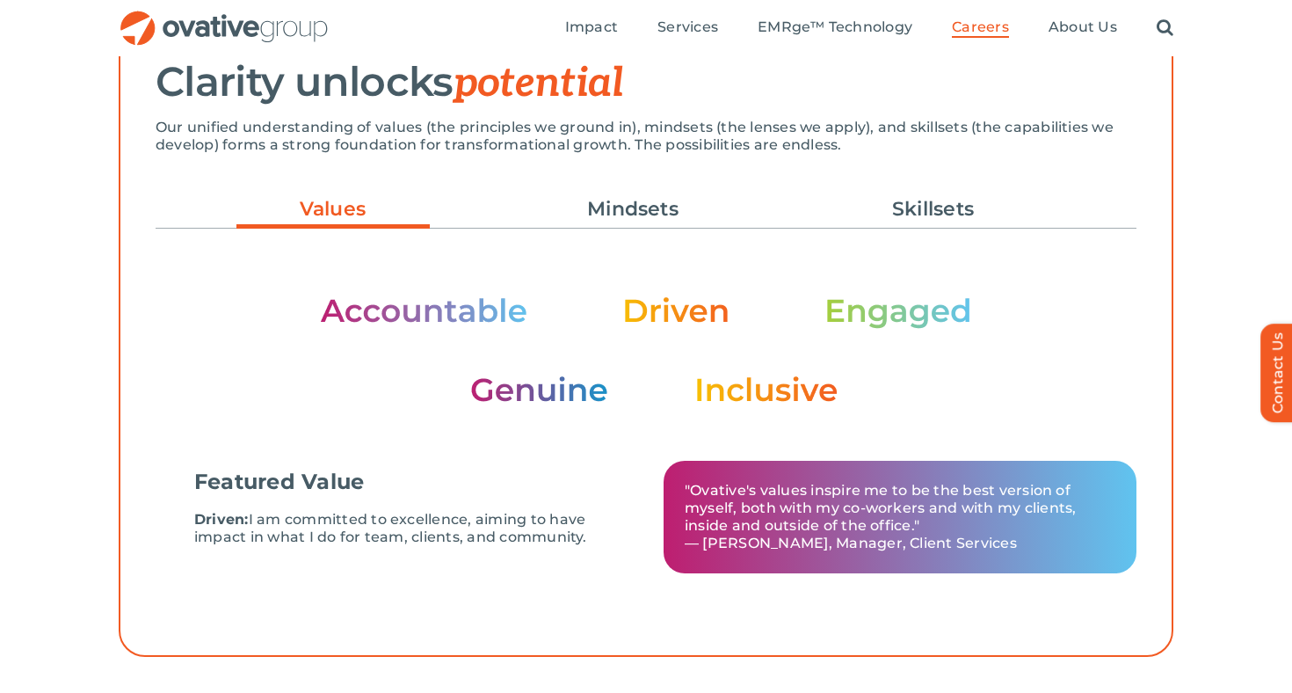
scroll to position [489, 0]
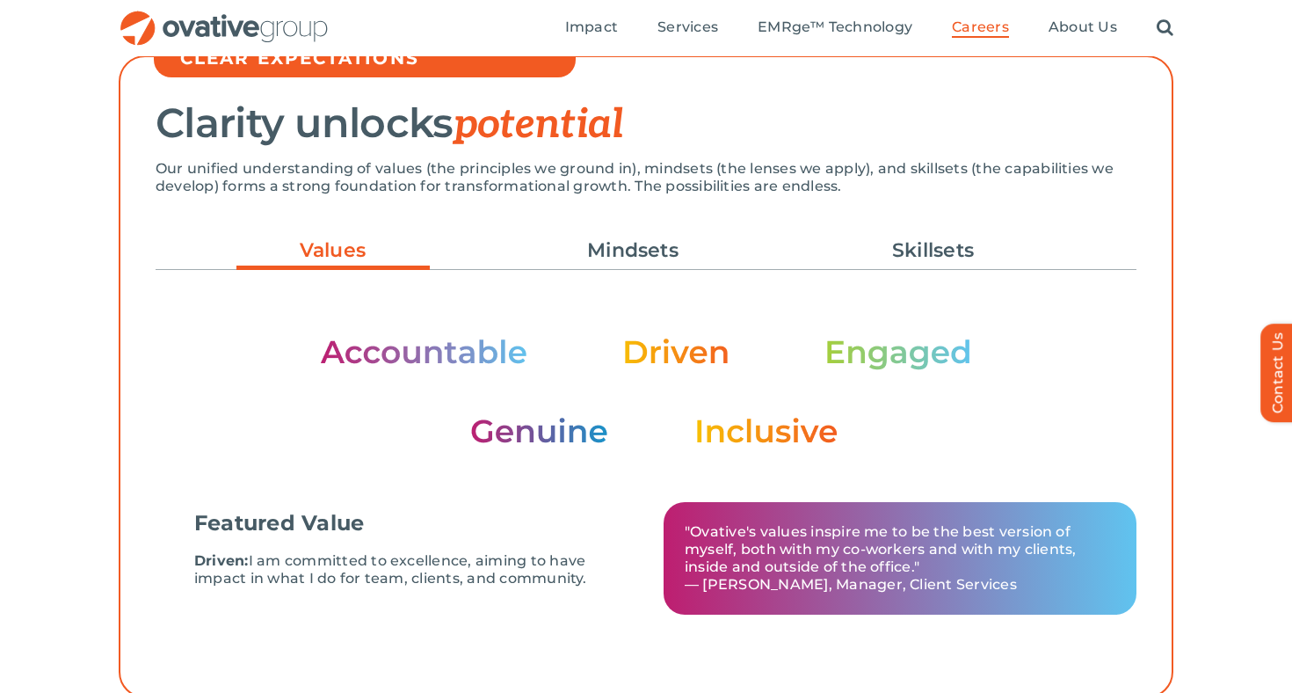
click at [693, 353] on img at bounding box center [646, 391] width 652 height 111
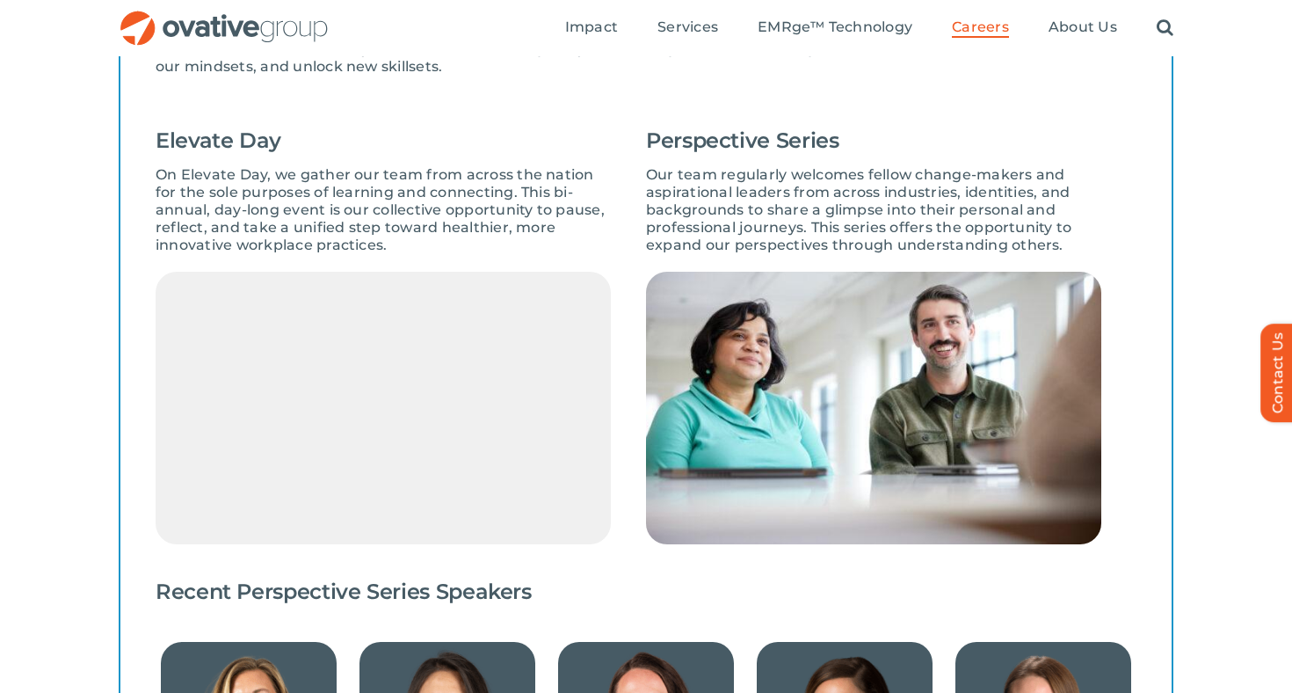
scroll to position [1319, 0]
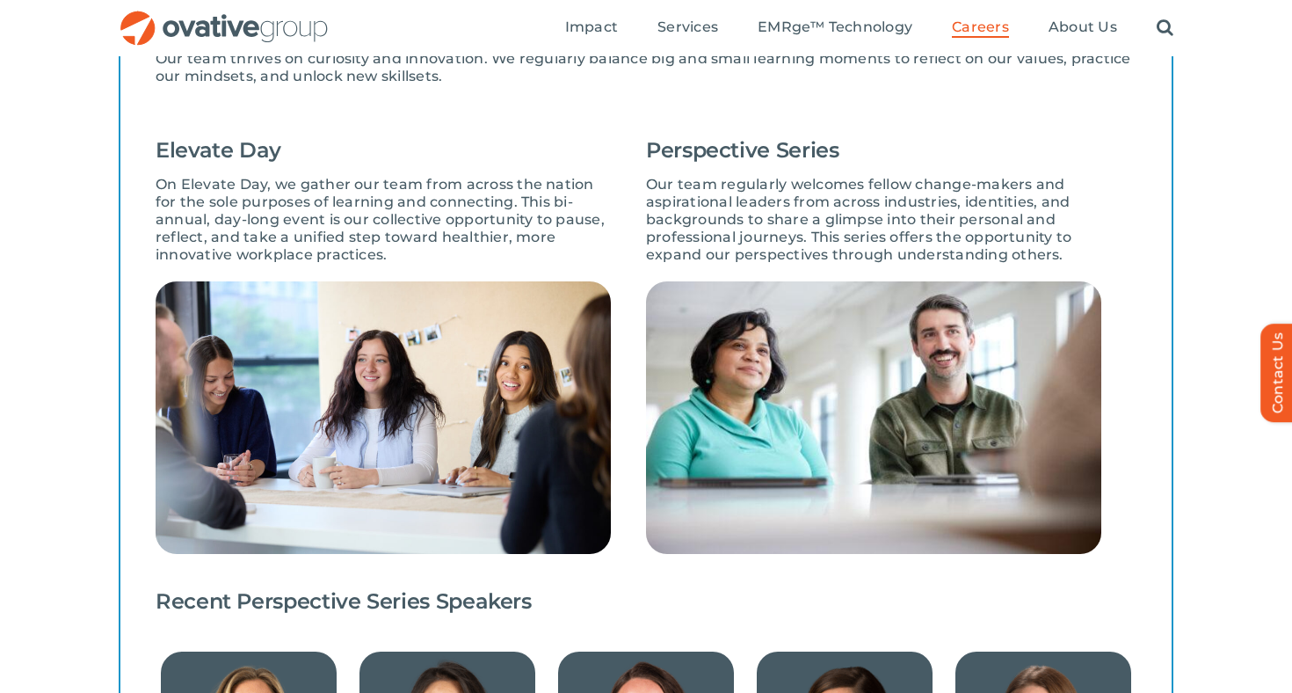
click at [573, 594] on h4 "Recent Perspective Series Speakers" at bounding box center [646, 601] width 981 height 25
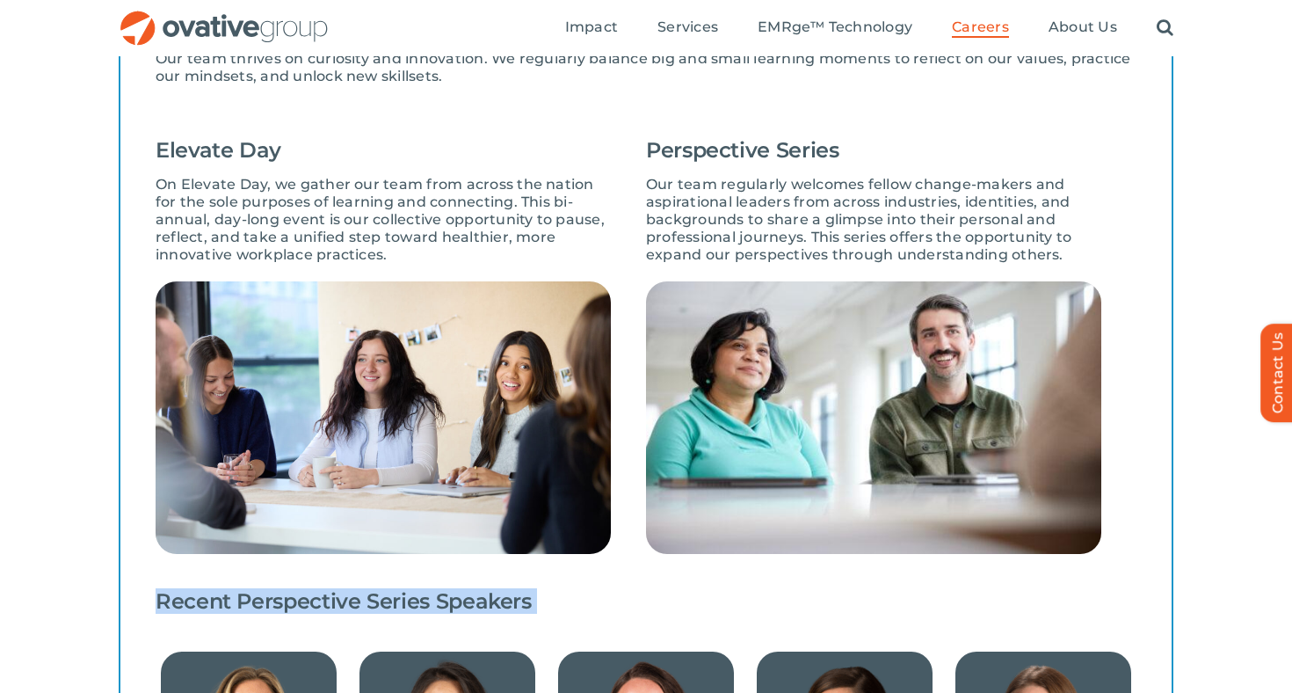
click at [573, 594] on h4 "Recent Perspective Series Speakers" at bounding box center [646, 601] width 981 height 25
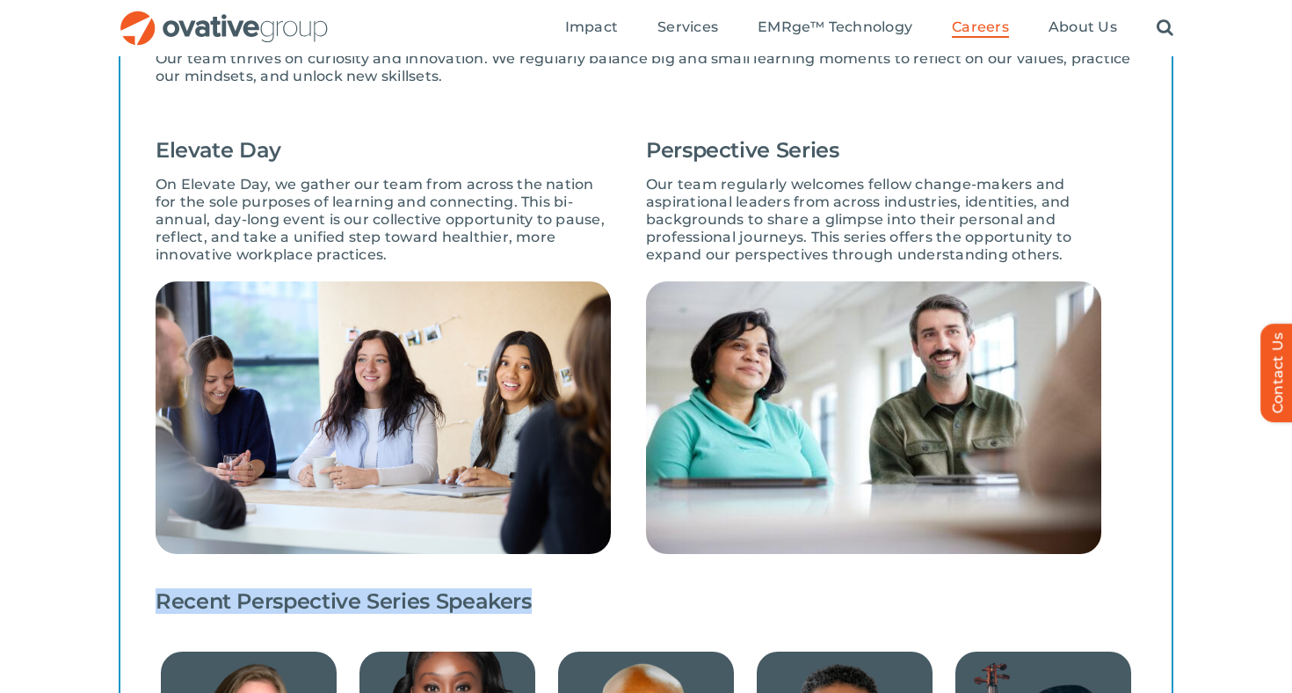
click at [551, 596] on h4 "Recent Perspective Series Speakers" at bounding box center [646, 601] width 981 height 25
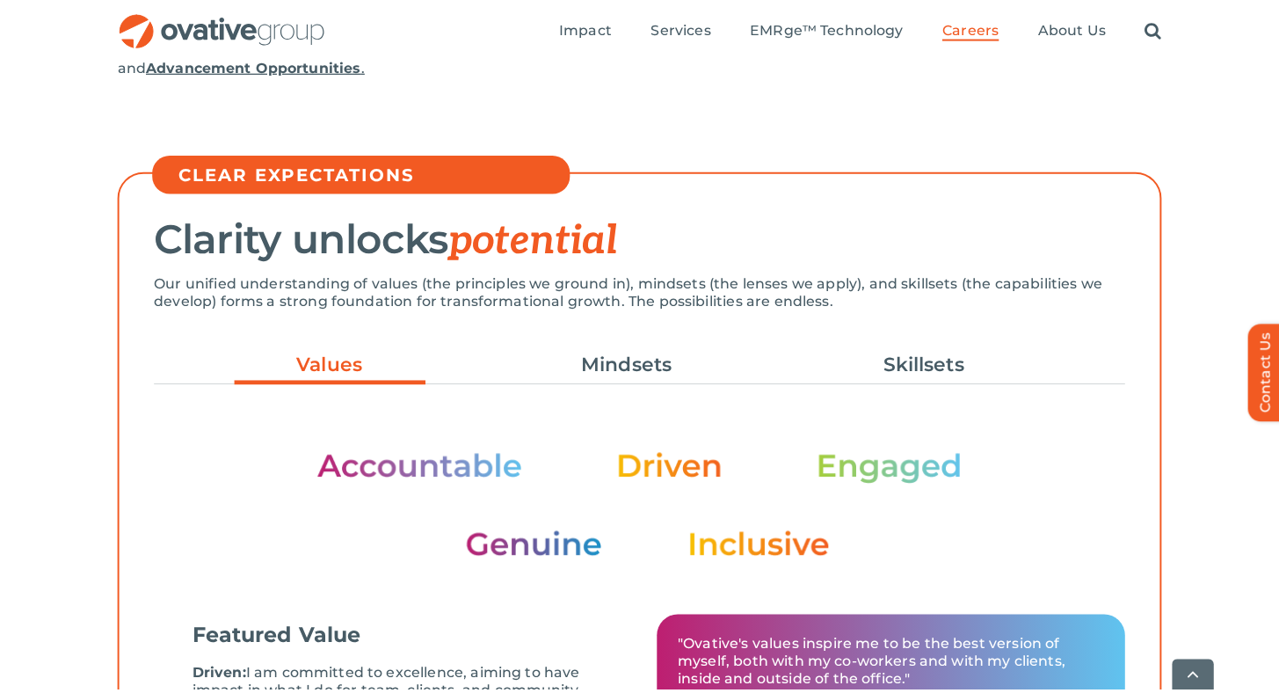
scroll to position [396, 0]
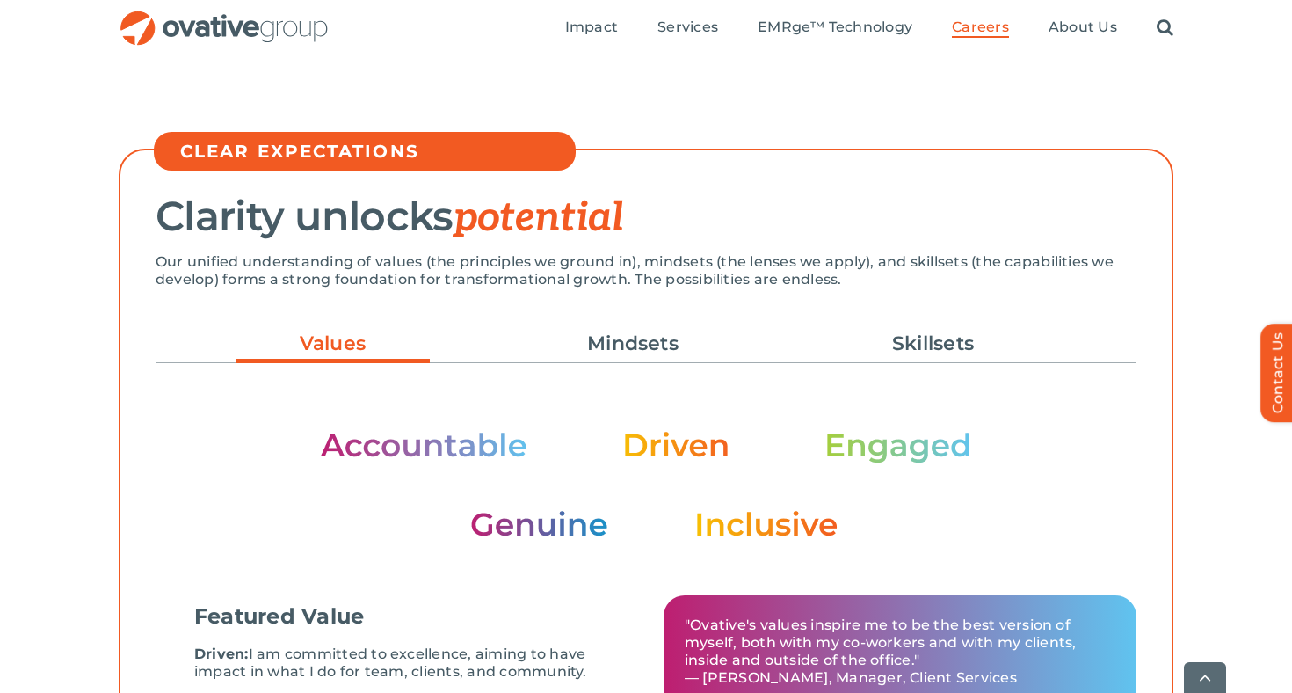
click at [751, 687] on div ""Ovative's values inspire me to be the best version of myself, both with my co-…" at bounding box center [900, 651] width 473 height 113
click at [614, 330] on link "Mindsets" at bounding box center [632, 344] width 193 height 30
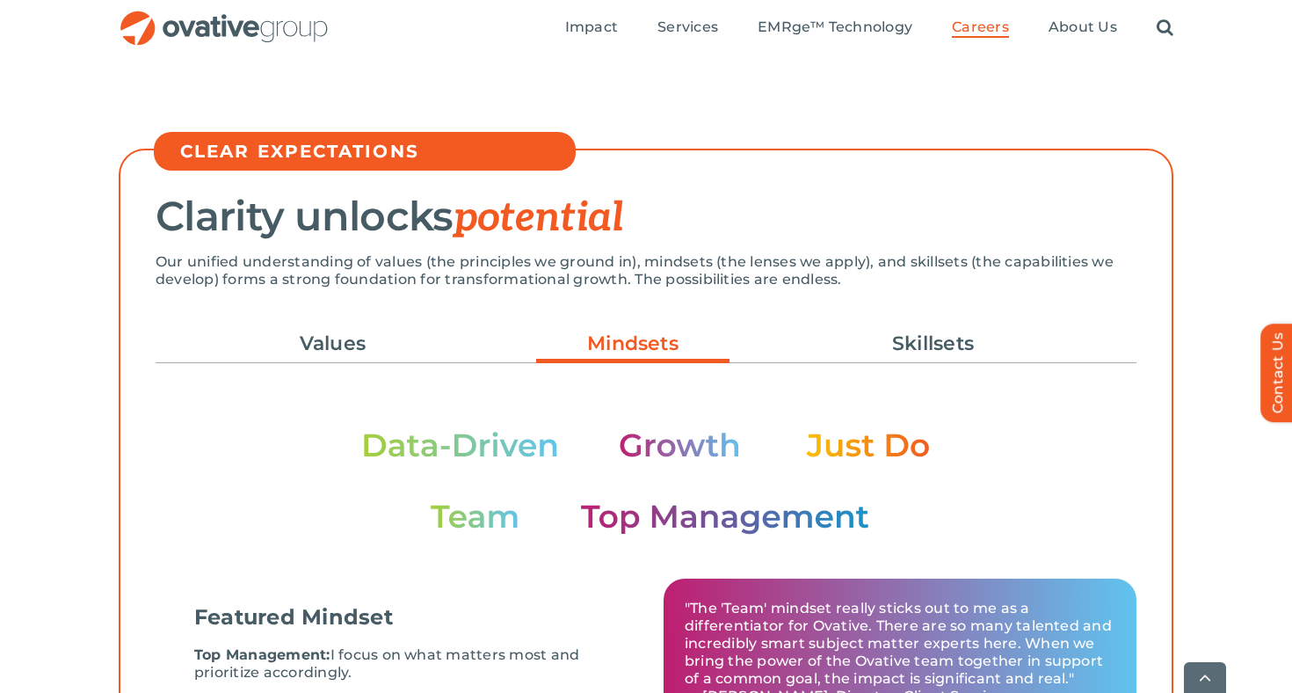
drag, startPoint x: 740, startPoint y: 434, endPoint x: 848, endPoint y: 38, distance: 410.9
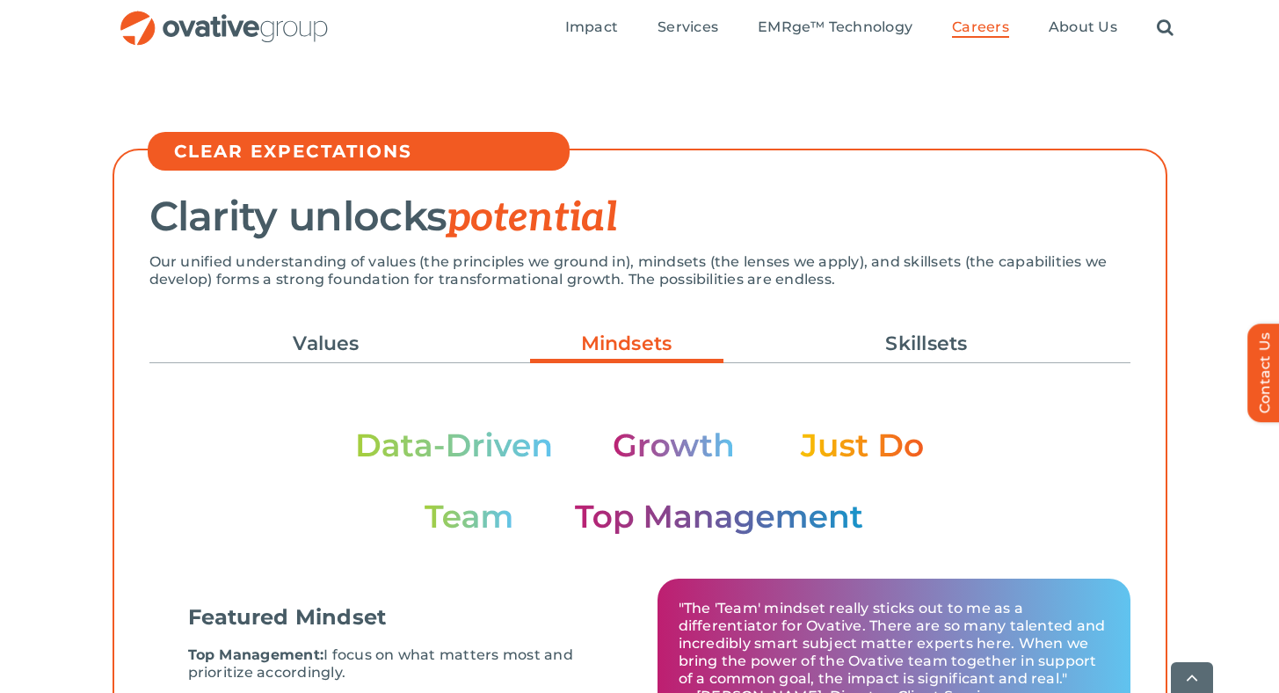
click at [418, 22] on div "Search for: * Toggle Navigation Impact Expert Insights Case Studies Awards & Pr…" at bounding box center [752, 28] width 844 height 56
click at [737, 26] on ul "Impact Expert Insights Case Studies Awards & Press Services Media Measurement C…" at bounding box center [869, 28] width 608 height 56
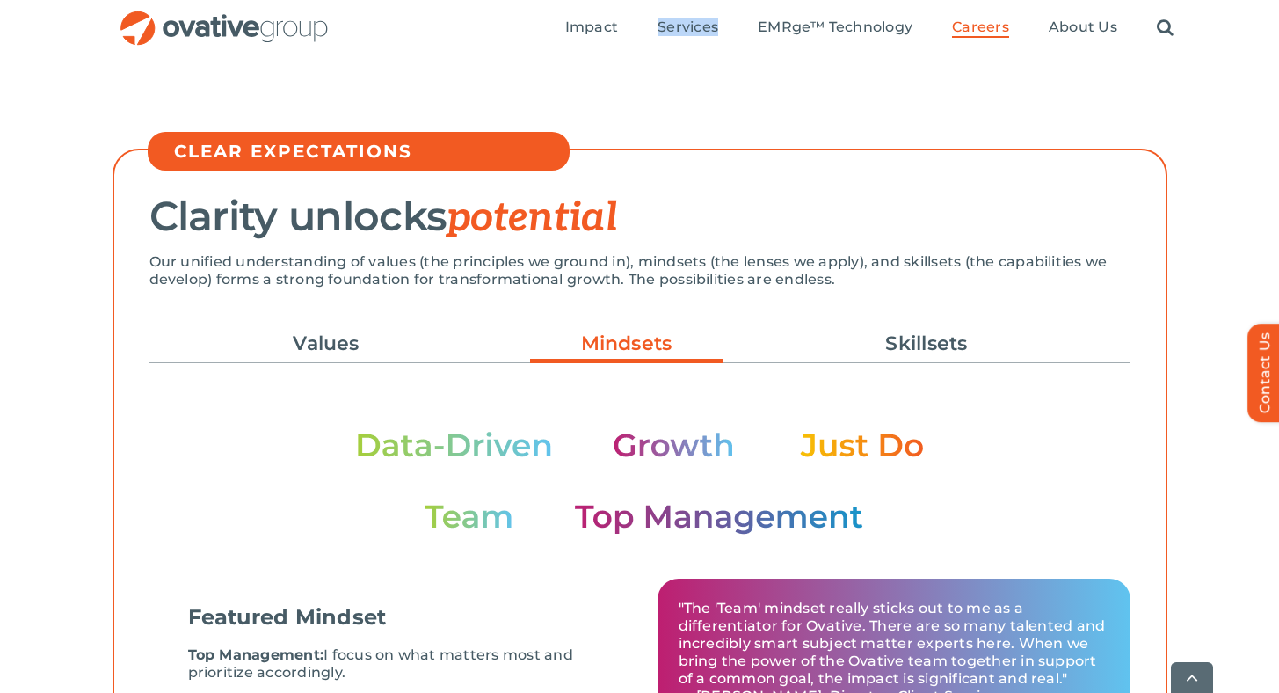
click at [737, 26] on ul "Impact Expert Insights Case Studies Awards & Press Services Media Measurement C…" at bounding box center [869, 28] width 608 height 56
click at [926, 32] on ul "Impact Expert Insights Case Studies Awards & Press Services Media Measurement C…" at bounding box center [869, 28] width 608 height 56
click at [1036, 23] on ul "Impact Expert Insights Case Studies Awards & Press Services Media Measurement C…" at bounding box center [869, 28] width 608 height 56
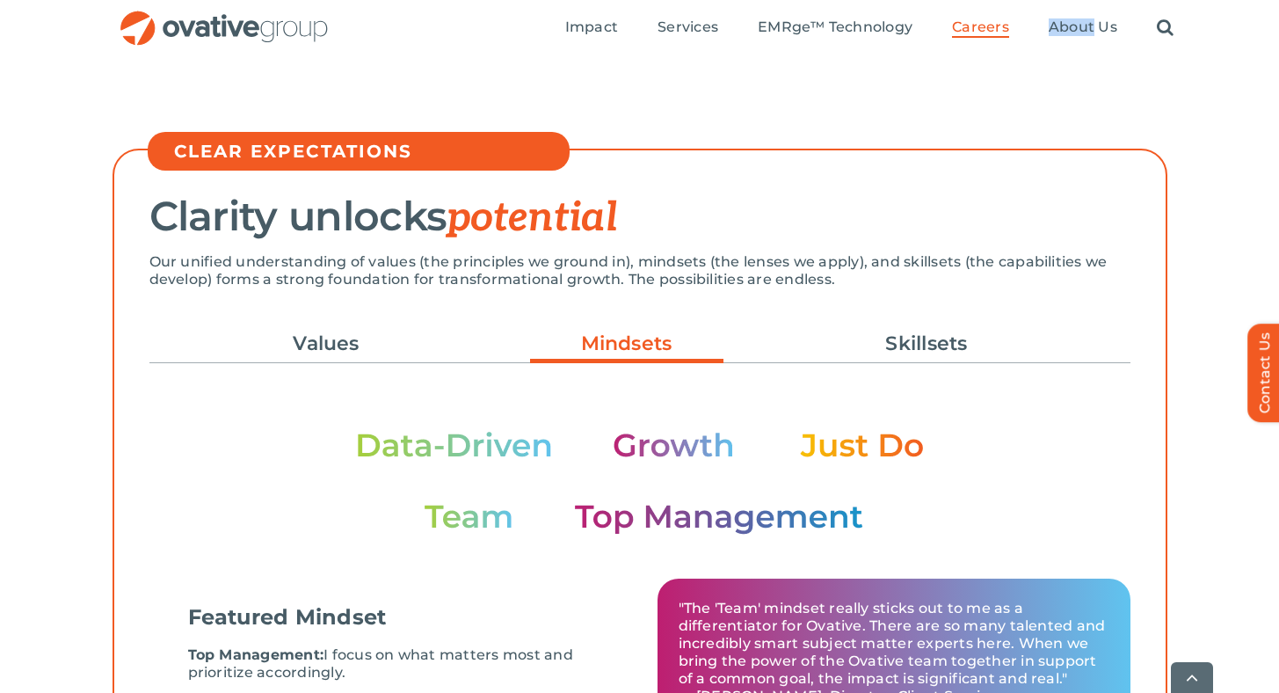
click at [1036, 23] on ul "Impact Expert Insights Case Studies Awards & Press Services Media Measurement C…" at bounding box center [869, 28] width 608 height 56
click at [1015, 23] on ul "Impact Expert Insights Case Studies Awards & Press Services Media Measurement C…" at bounding box center [869, 28] width 608 height 56
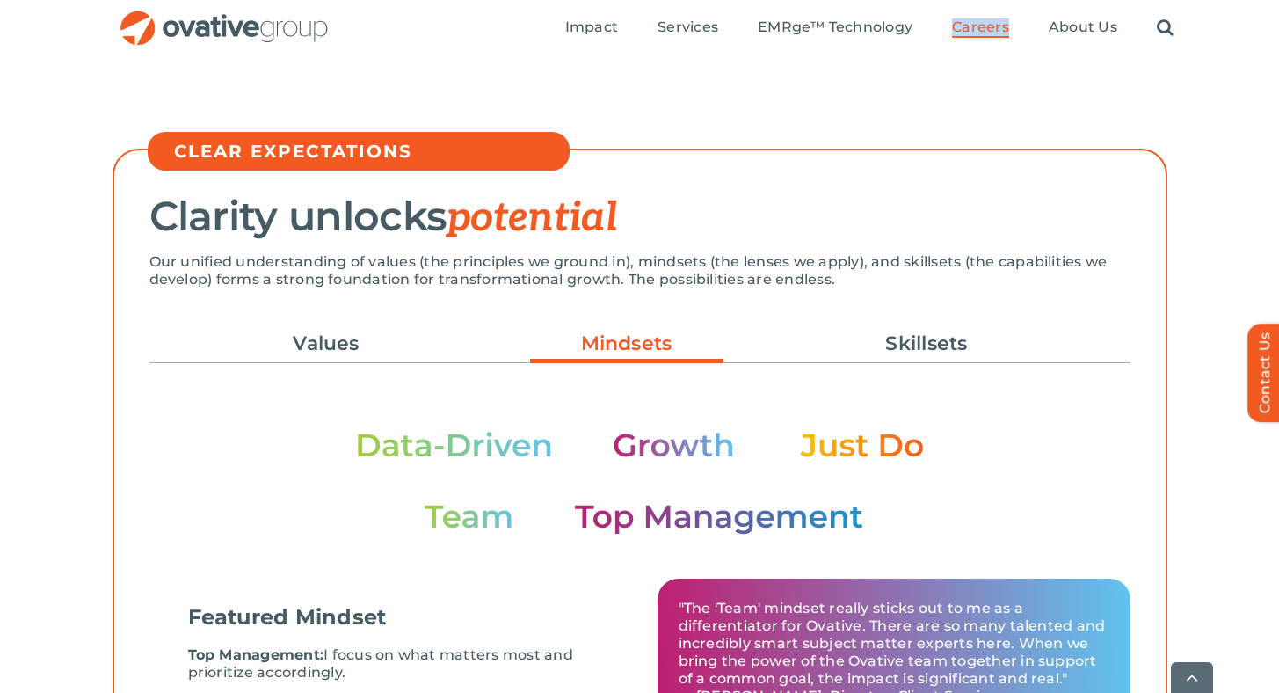
click at [919, 149] on div "Clarity unlocks potential Our unified understanding of values (the principles w…" at bounding box center [640, 474] width 1055 height 650
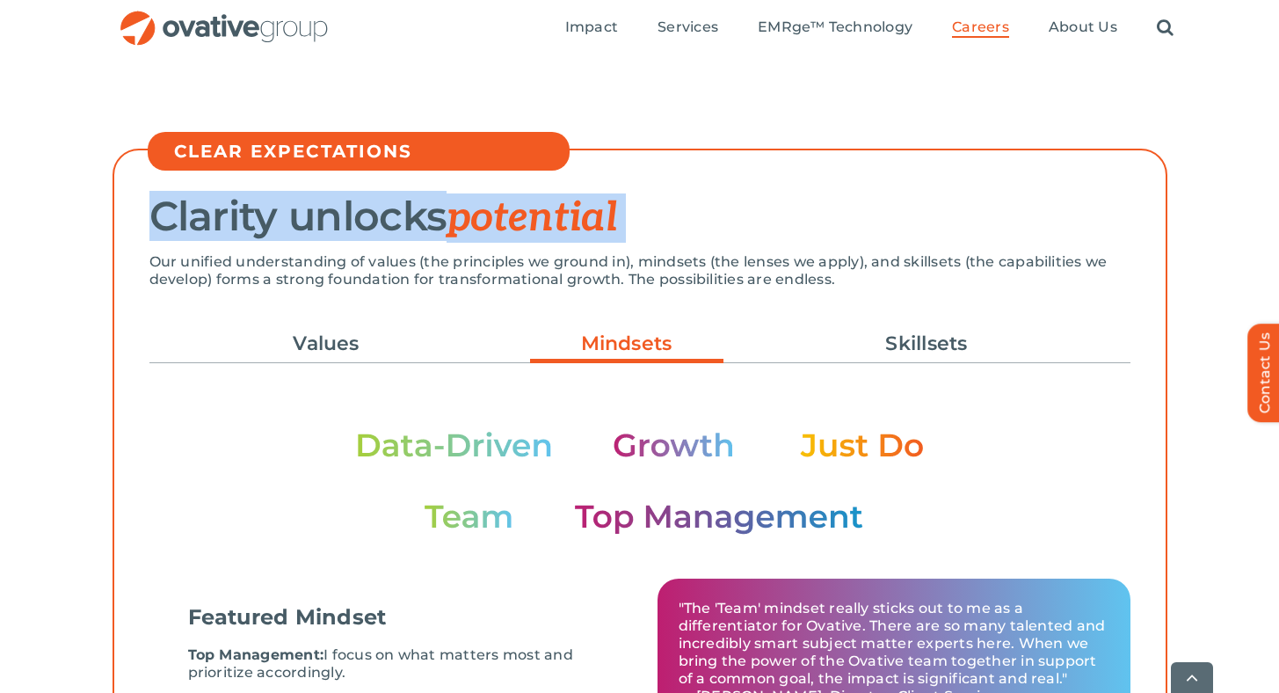
click at [919, 149] on div "Clarity unlocks potential Our unified understanding of values (the principles w…" at bounding box center [640, 474] width 1055 height 650
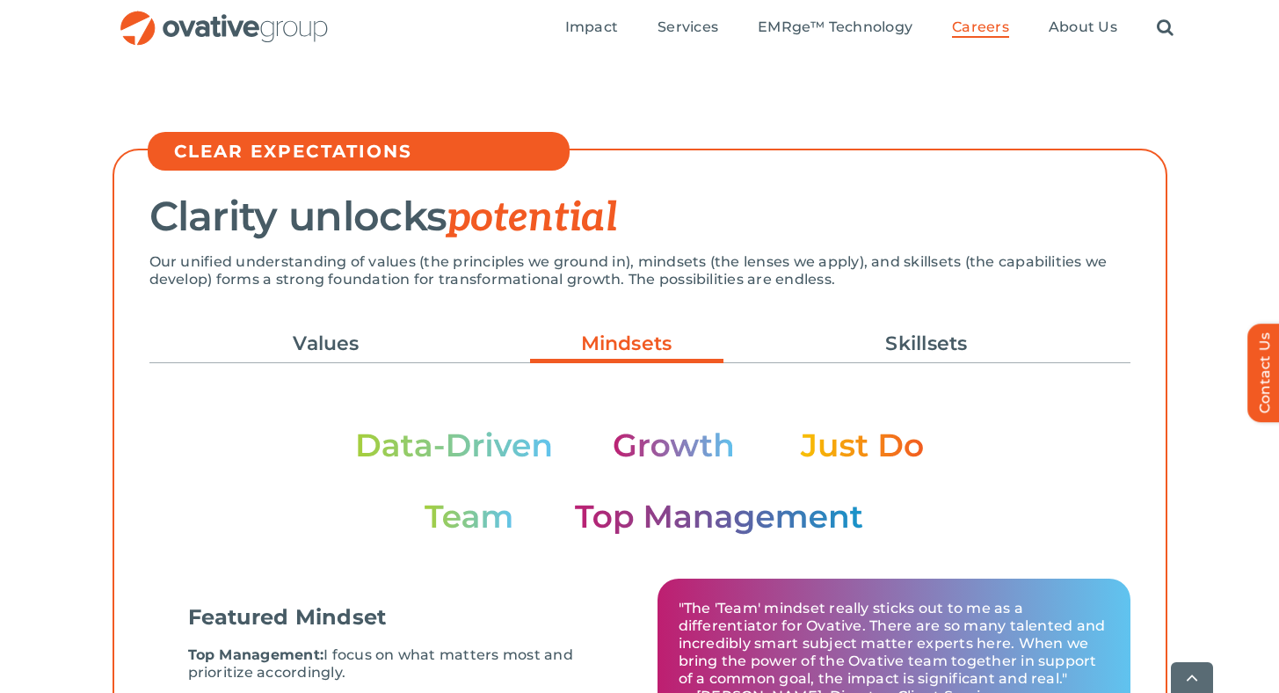
click at [919, 149] on div "Clarity unlocks potential Our unified understanding of values (the principles w…" at bounding box center [640, 474] width 1055 height 650
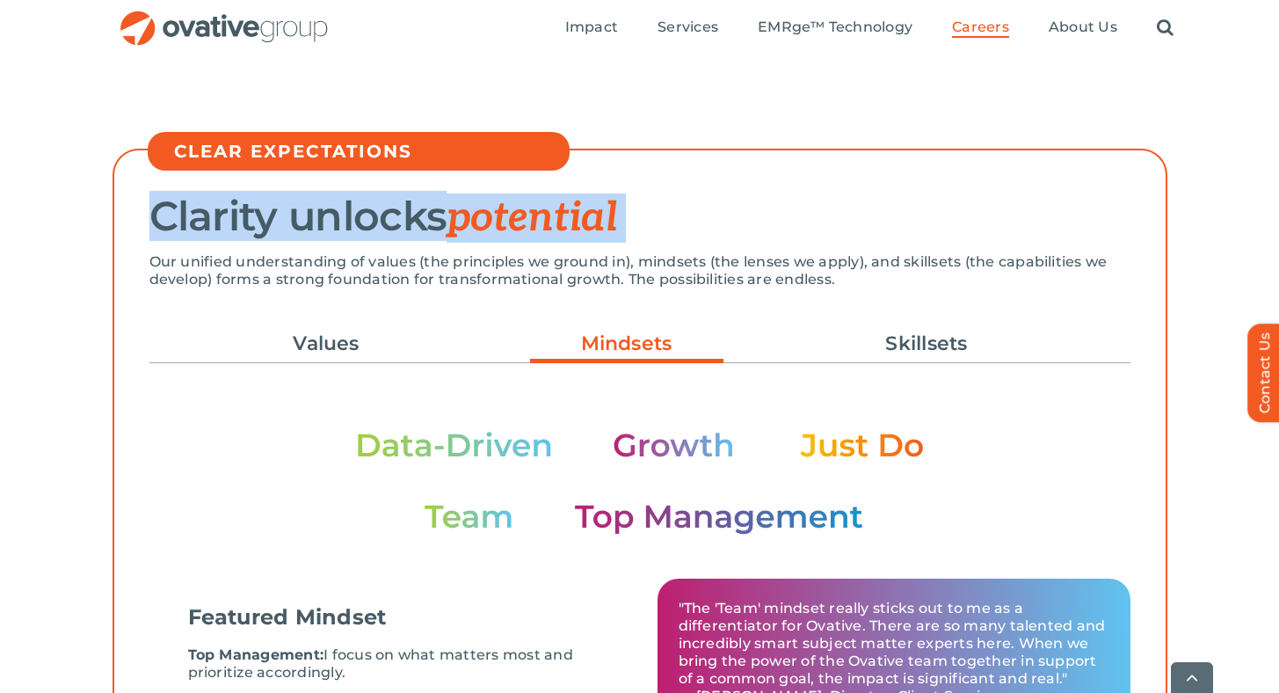
click at [919, 149] on div "Clarity unlocks potential Our unified understanding of values (the principles w…" at bounding box center [640, 474] width 1055 height 650
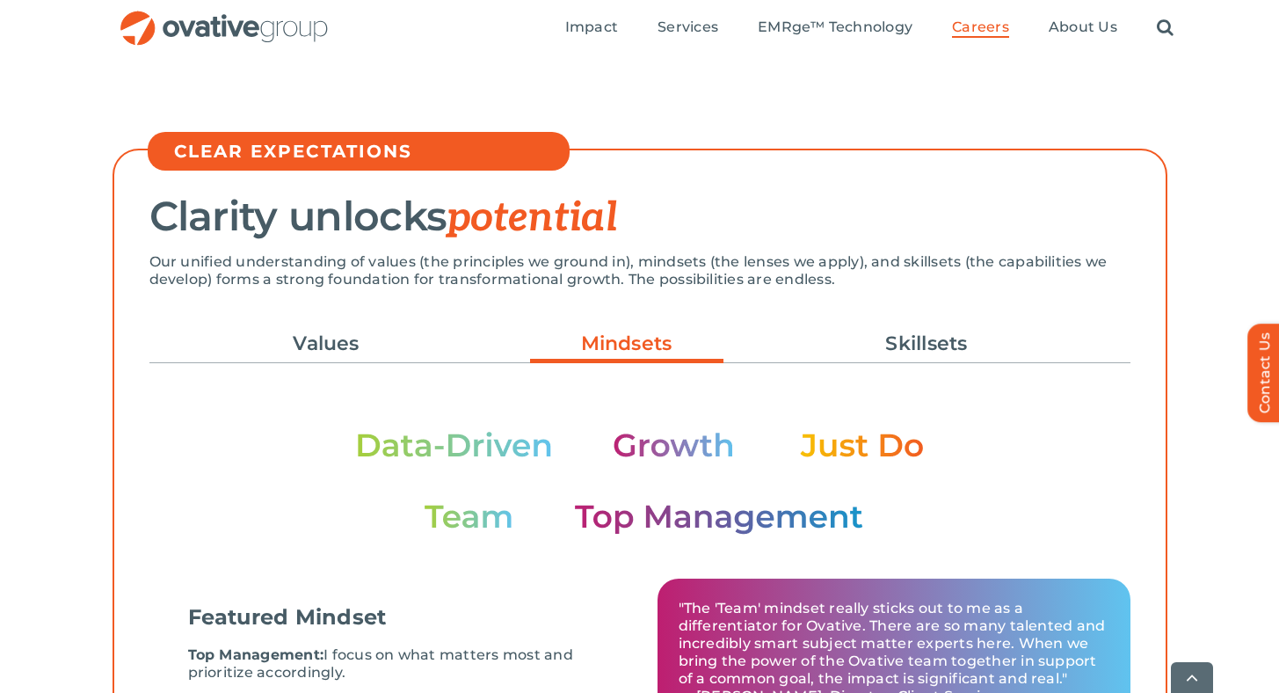
click at [882, 204] on h2 "Clarity unlocks potential" at bounding box center [639, 217] width 981 height 46
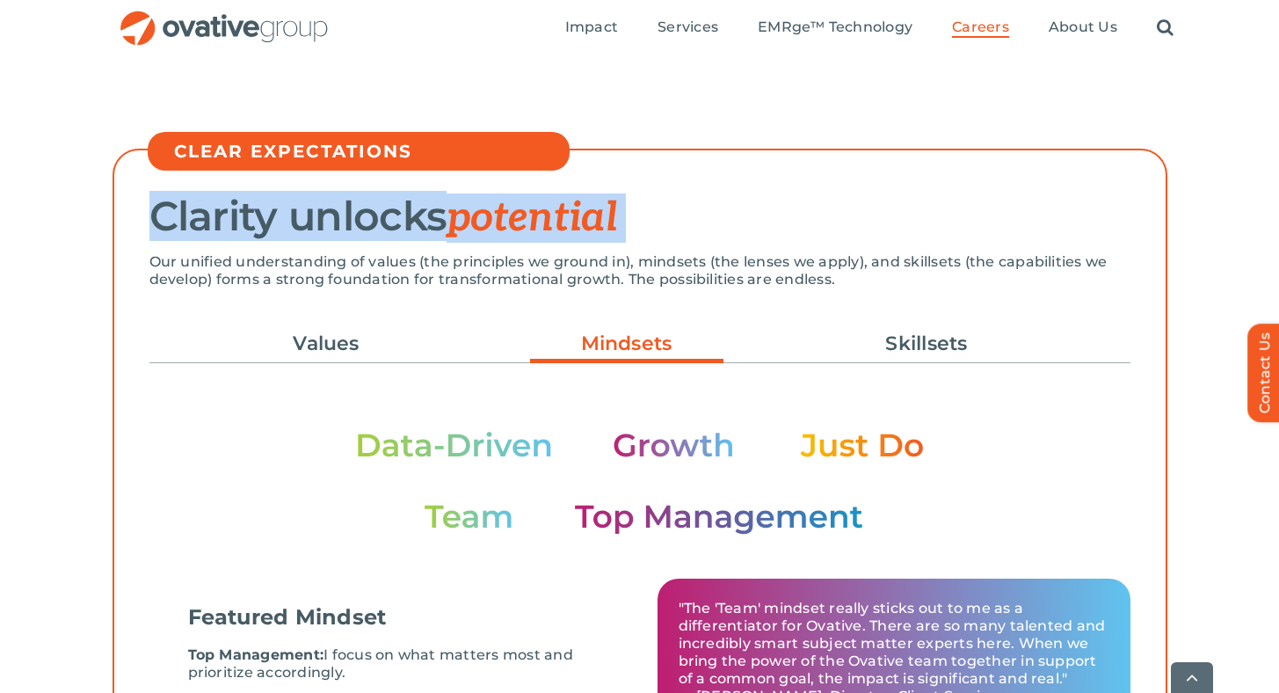
click at [882, 204] on h2 "Clarity unlocks potential" at bounding box center [639, 217] width 981 height 46
